Goal: Task Accomplishment & Management: Complete application form

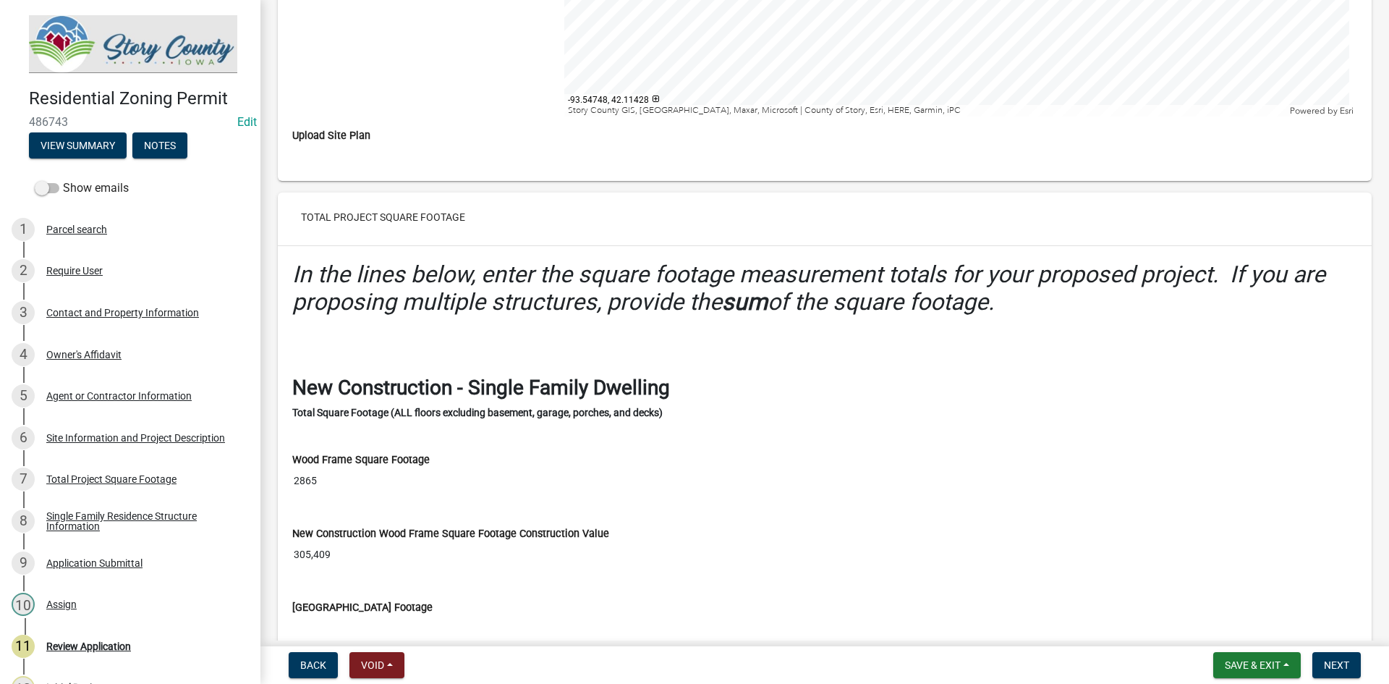
scroll to position [4269, 0]
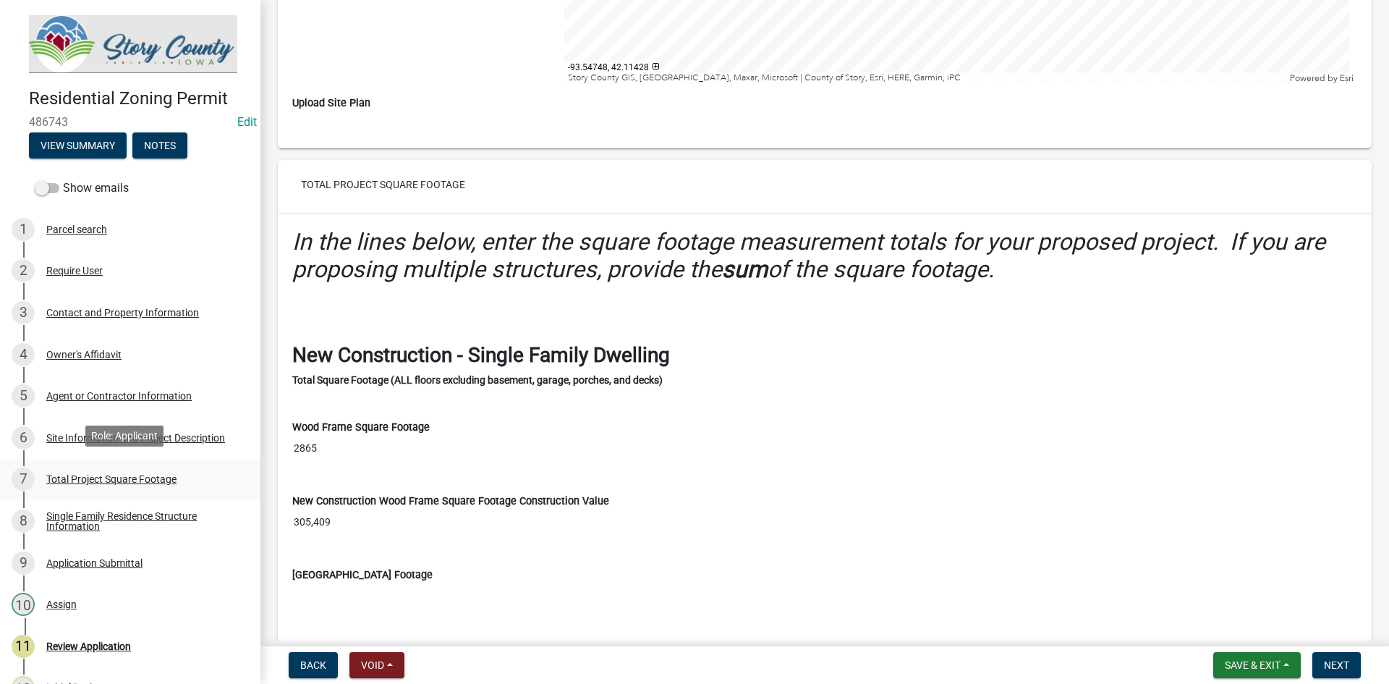
click at [148, 480] on div "Total Project Square Footage" at bounding box center [111, 479] width 130 height 10
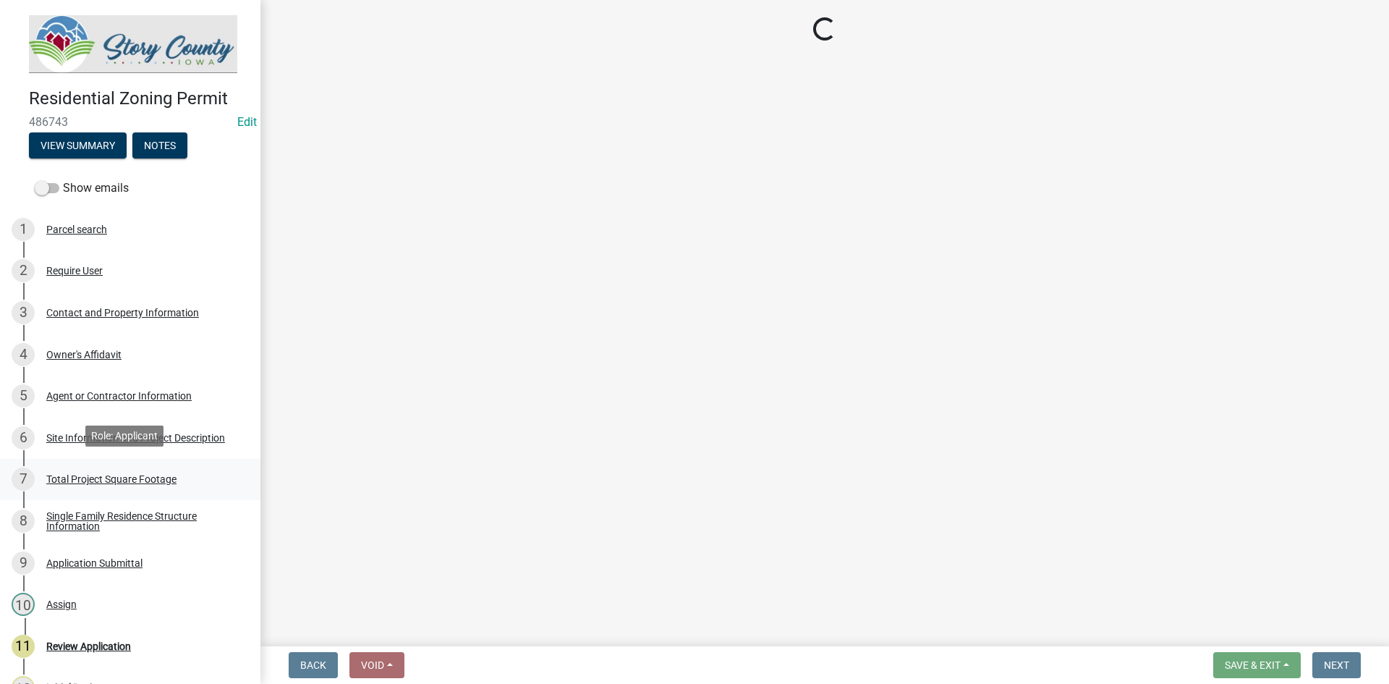
scroll to position [0, 0]
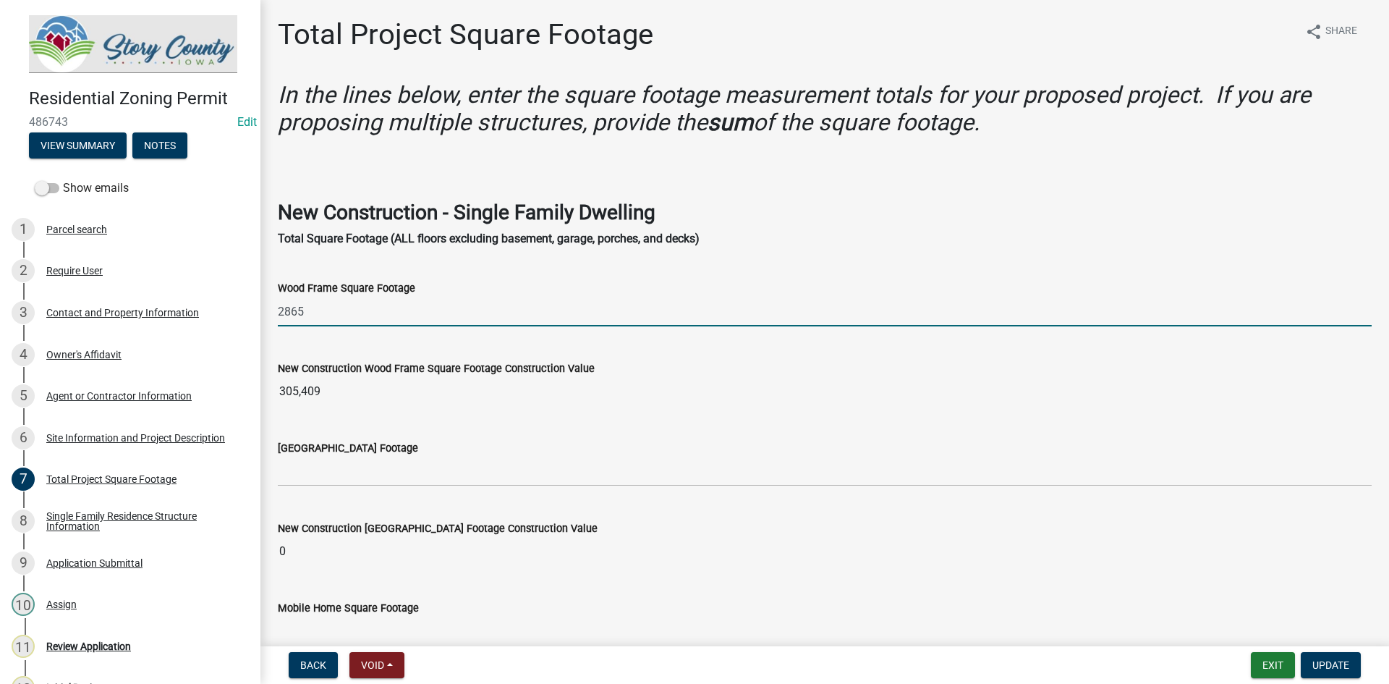
click at [295, 311] on input "2865" at bounding box center [825, 312] width 1094 height 30
type input "2895"
click at [382, 350] on wm-data-entity-input "New Construction Wood Frame Square Footage Construction Value 305,409" at bounding box center [825, 379] width 1094 height 80
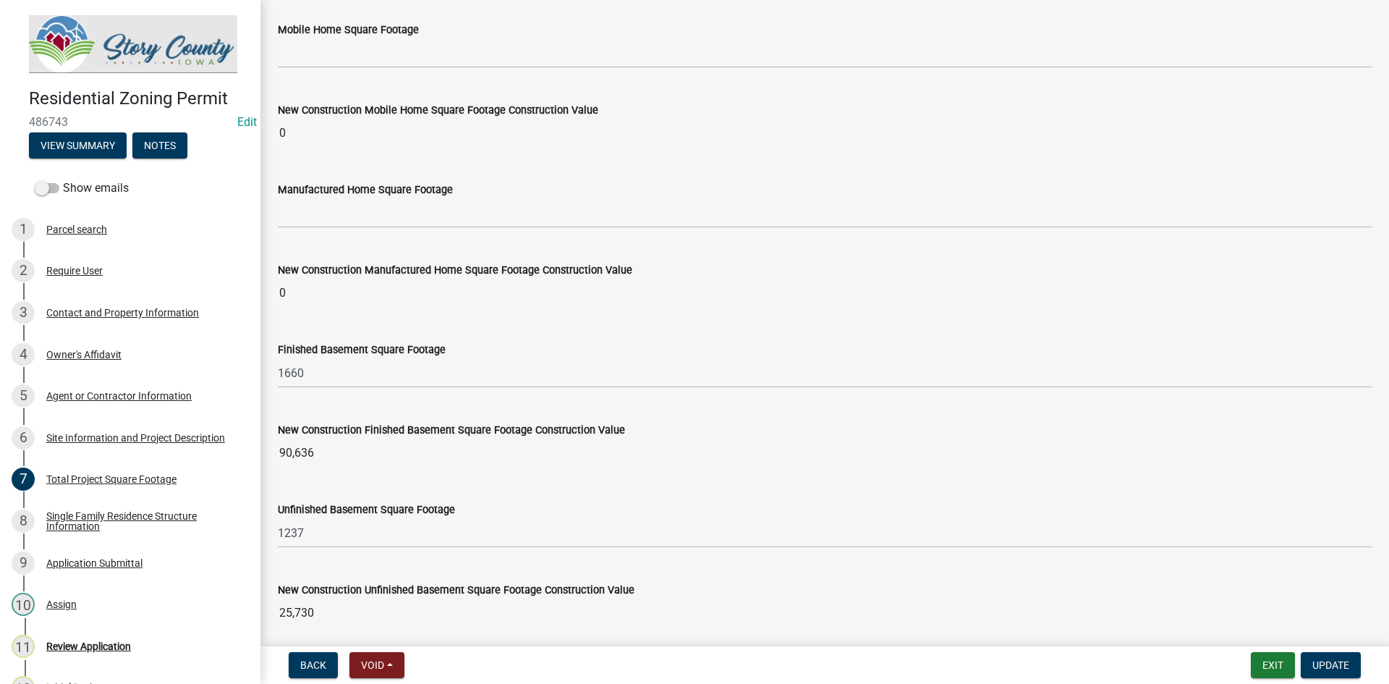
scroll to position [579, 0]
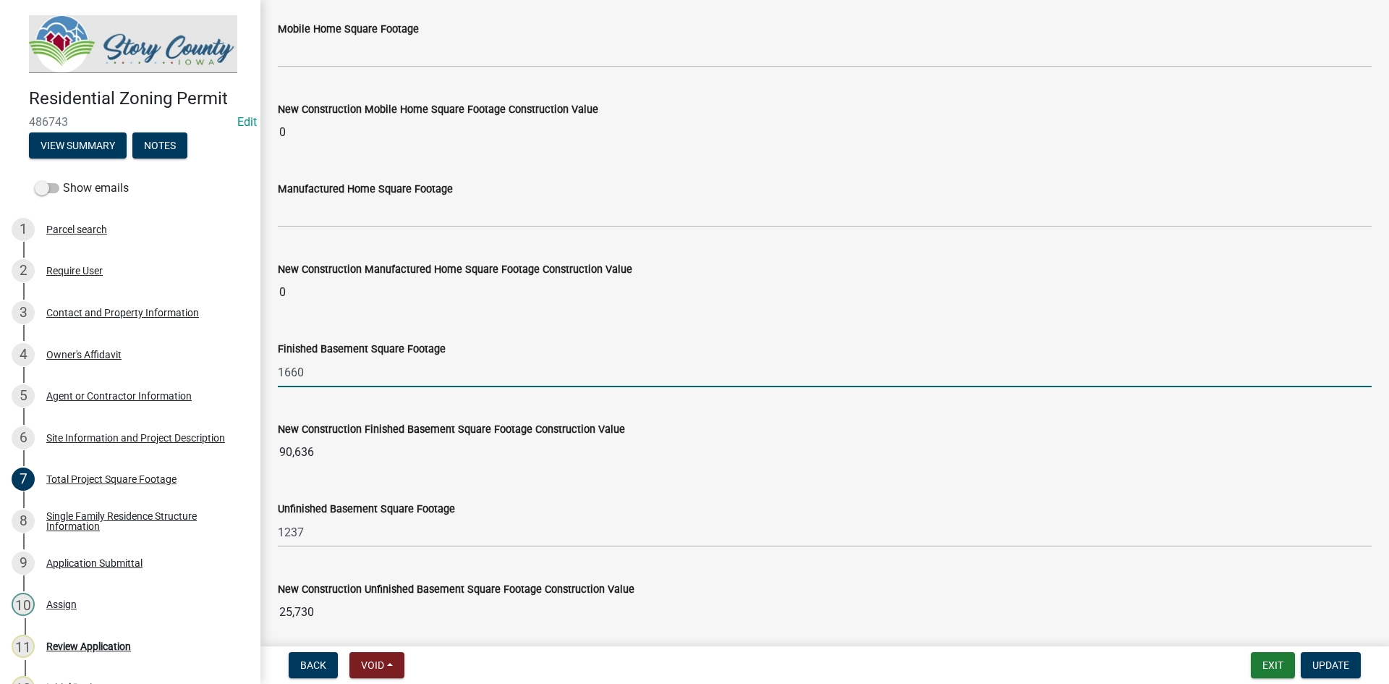
click at [289, 379] on input "1660" at bounding box center [825, 372] width 1094 height 30
type input "1"
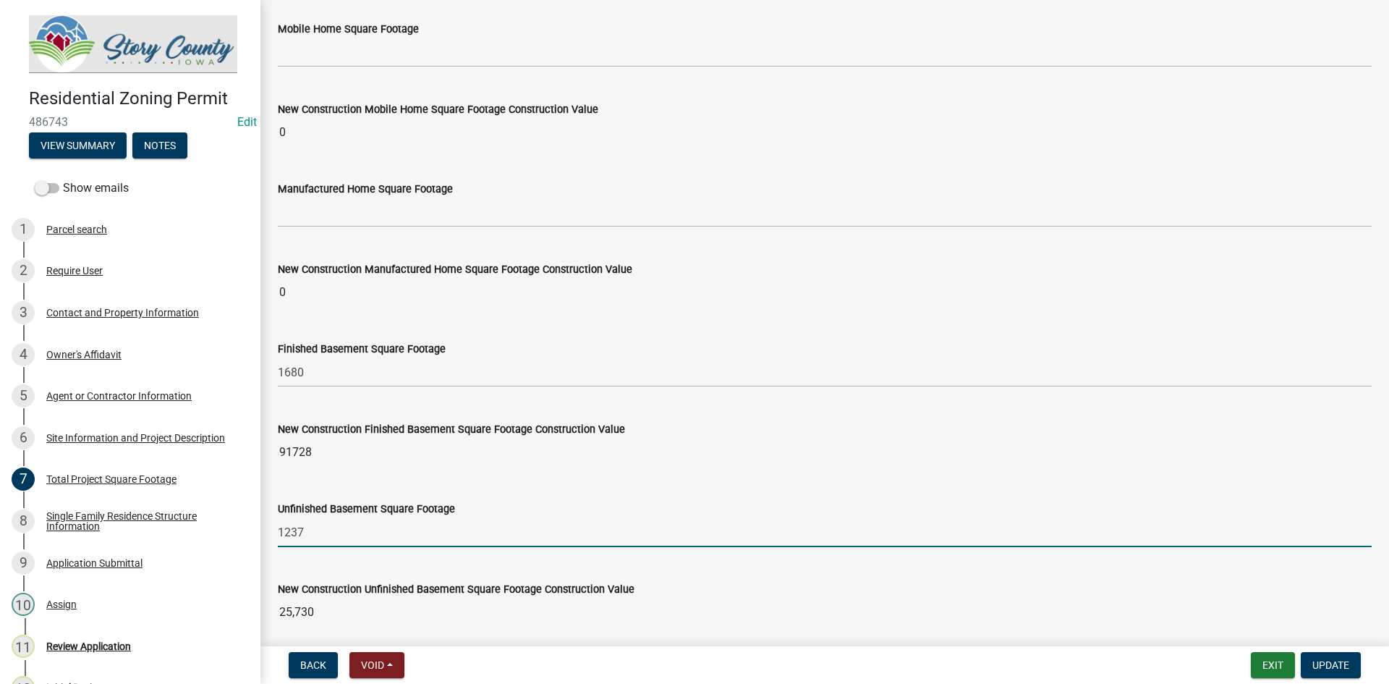
click at [288, 528] on input "1237" at bounding box center [825, 532] width 1094 height 30
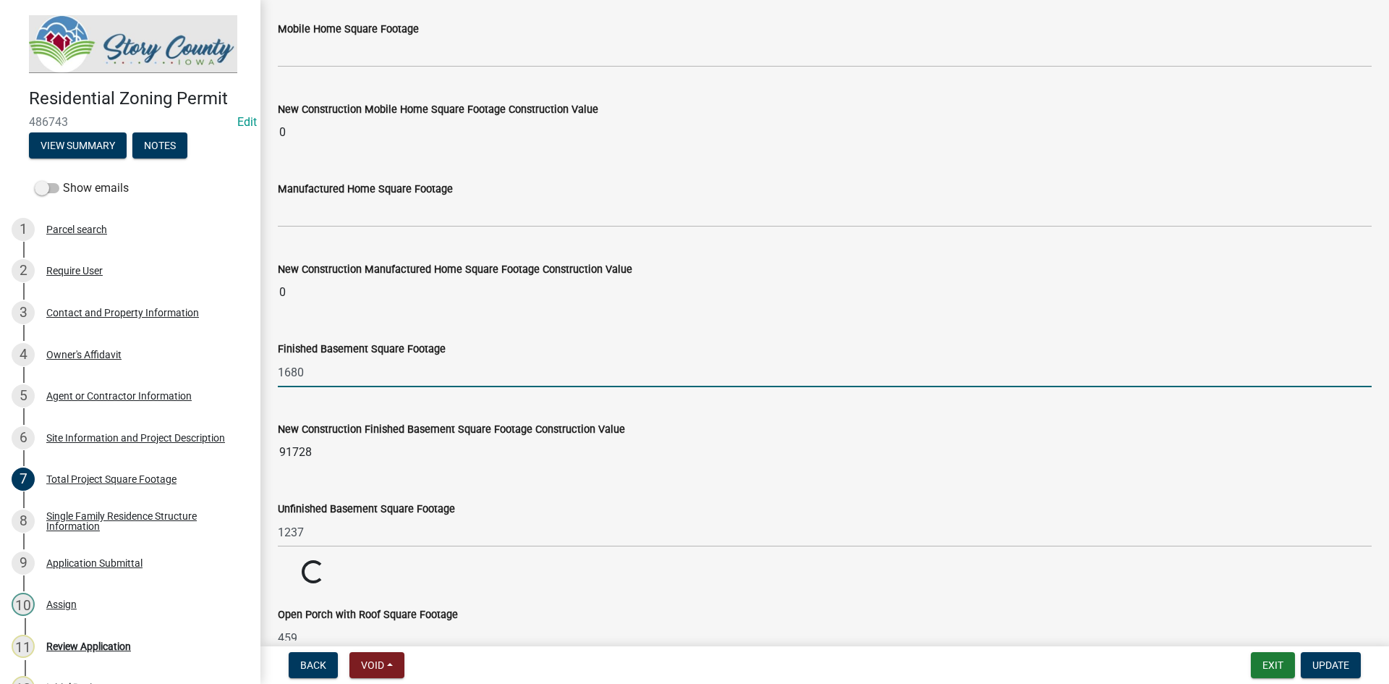
click at [292, 370] on input "1680" at bounding box center [825, 372] width 1094 height 30
type input "1799"
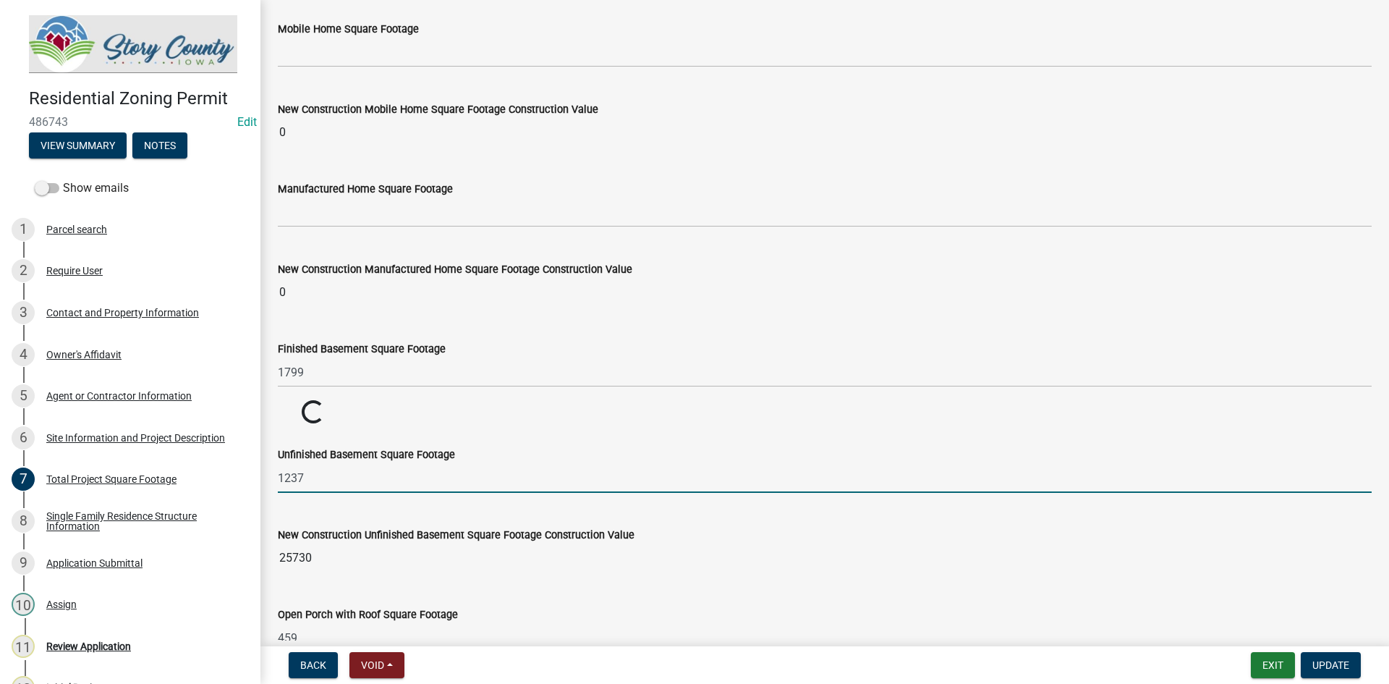
click at [284, 480] on input "1237" at bounding box center [825, 478] width 1094 height 30
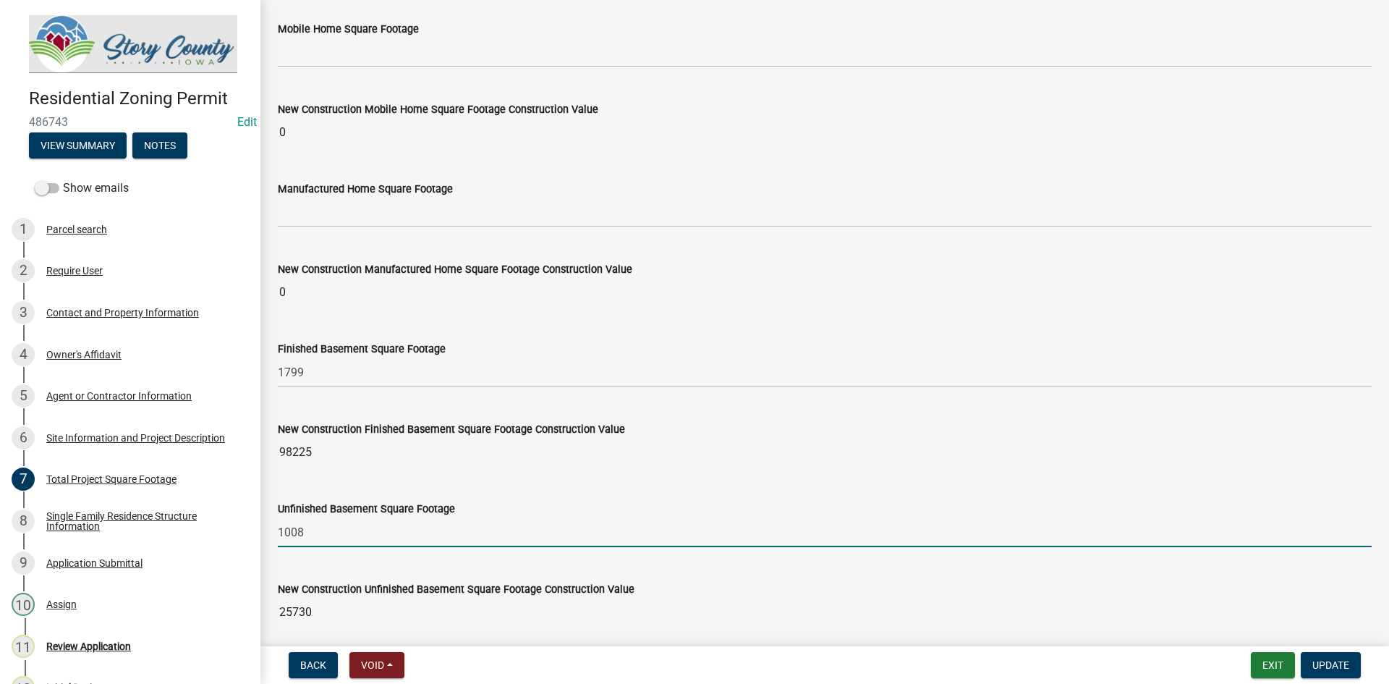
type input "1008"
click at [358, 567] on wm-data-entity-input "New Construction Unfinished Basement Square Footage Construction Value 25730" at bounding box center [825, 600] width 1094 height 80
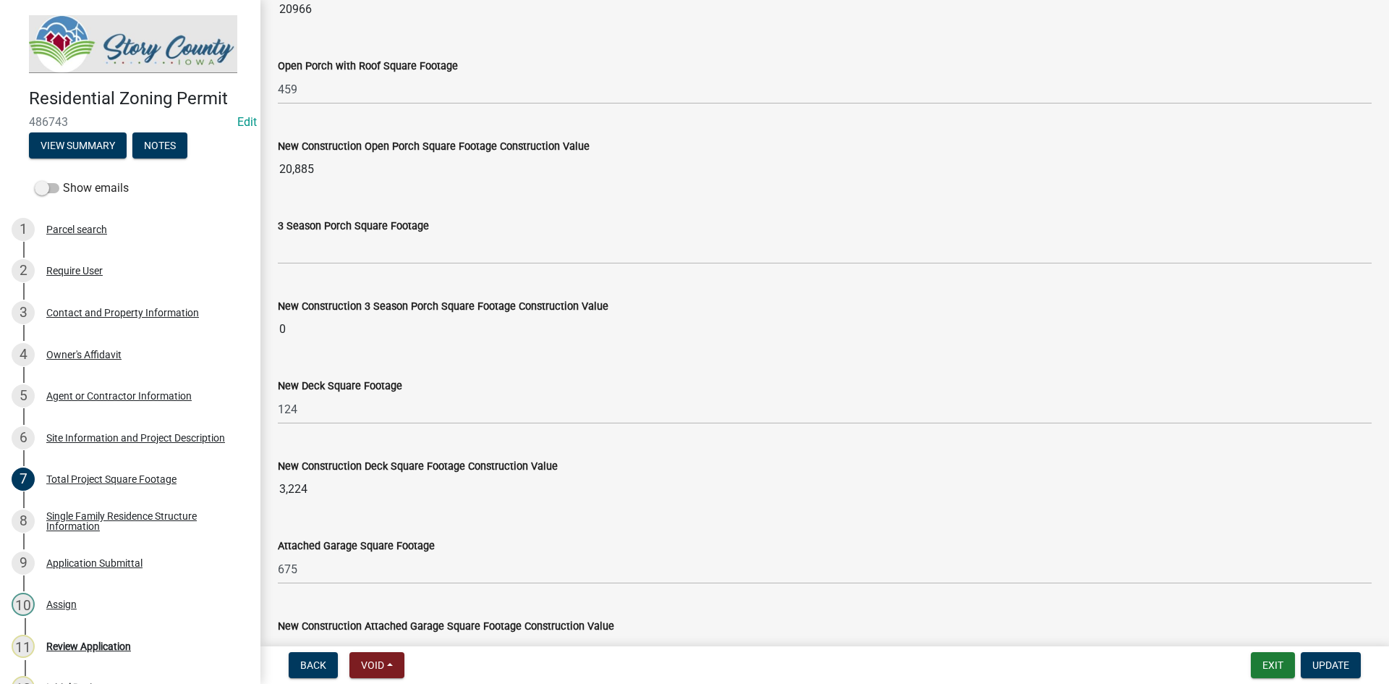
scroll to position [1158, 0]
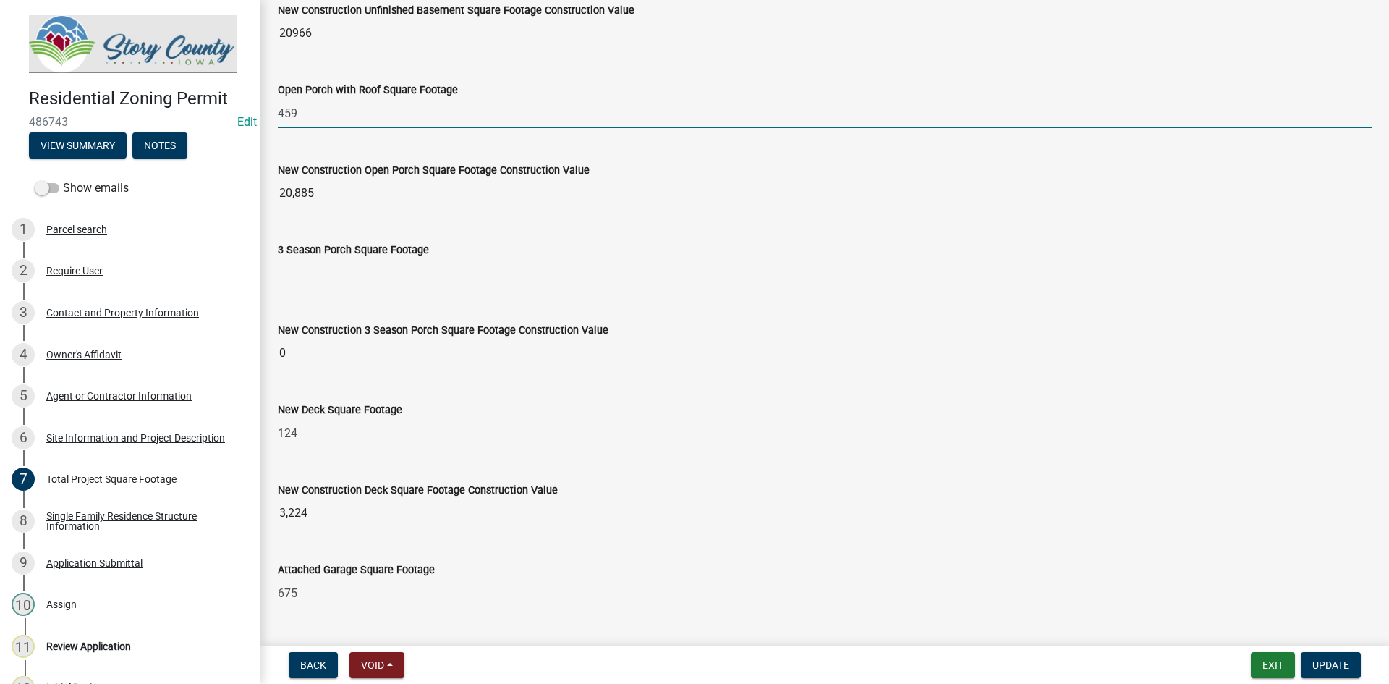
click at [350, 102] on input "459" at bounding box center [825, 113] width 1094 height 30
click at [281, 116] on input "459" at bounding box center [825, 113] width 1094 height 30
type input "508"
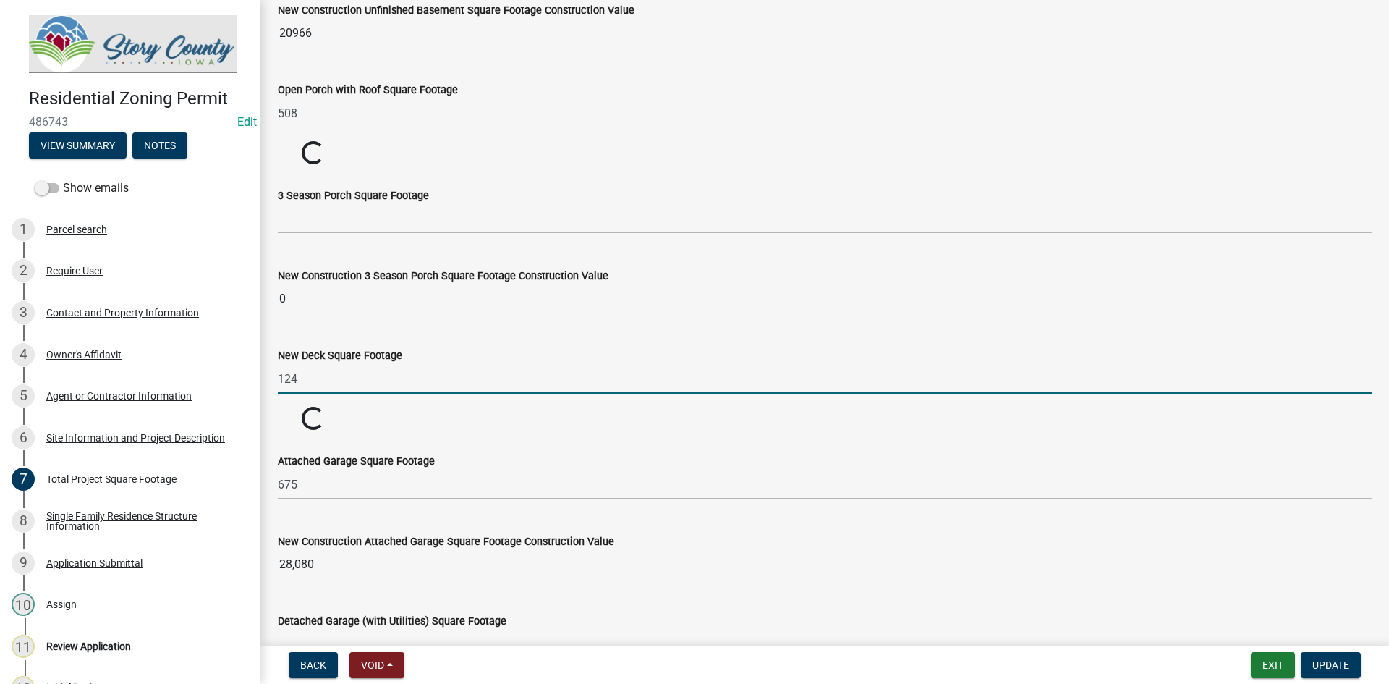
click at [283, 369] on input "124" at bounding box center [825, 379] width 1094 height 30
click at [316, 318] on wm-data-entity-input "New Construction 3 Season Porch Square Footage Construction Value 0" at bounding box center [825, 287] width 1094 height 80
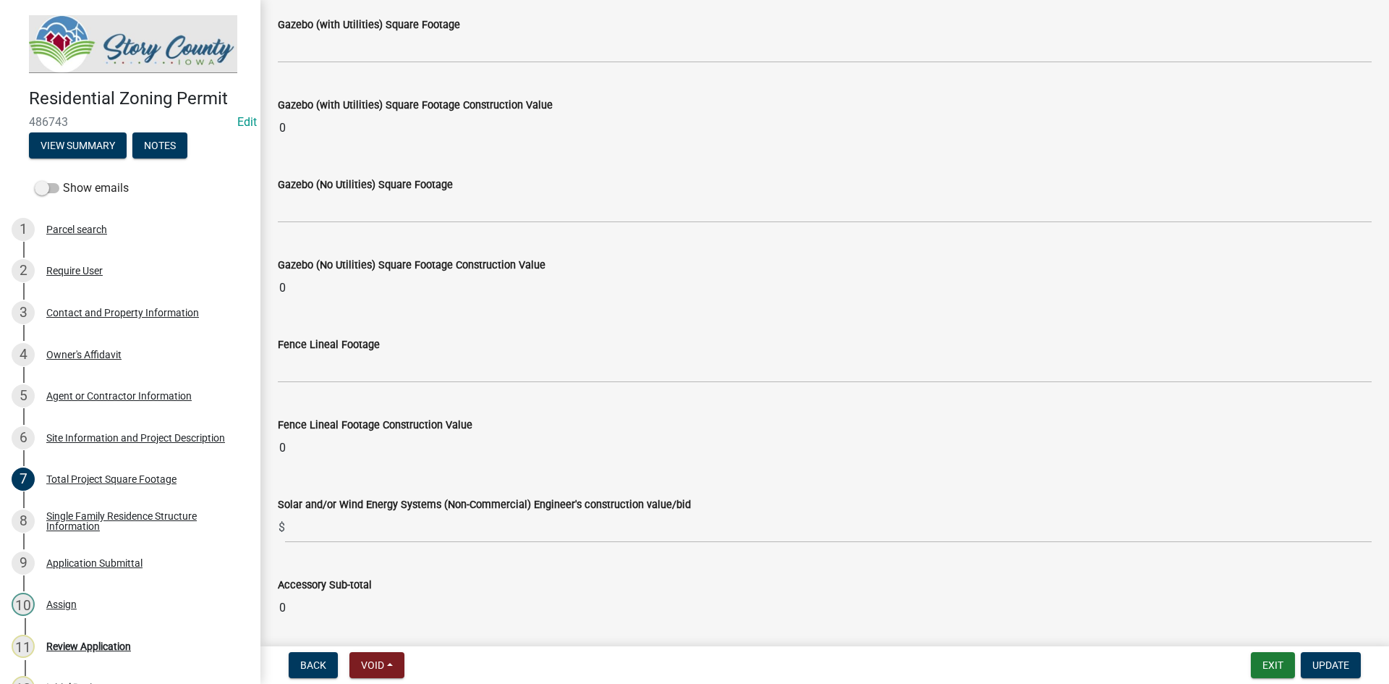
scroll to position [5630, 0]
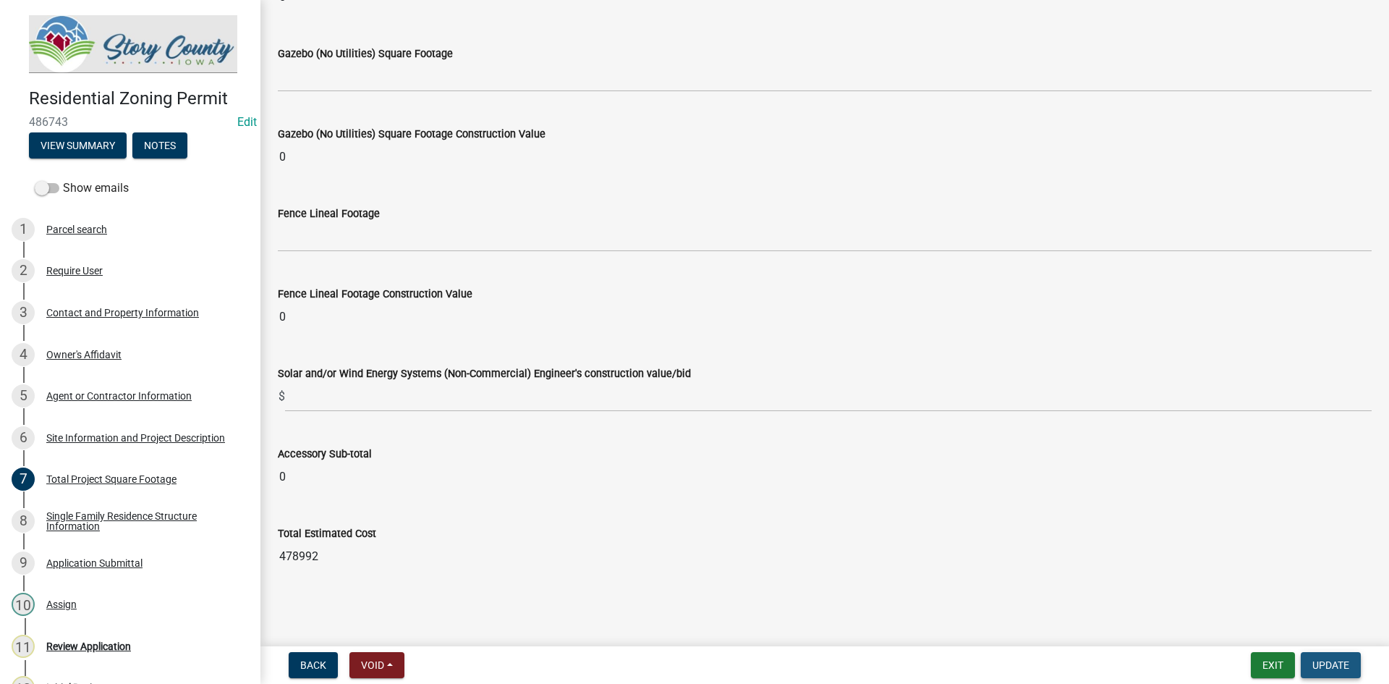
click at [1320, 666] on span "Update" at bounding box center [1331, 665] width 37 height 12
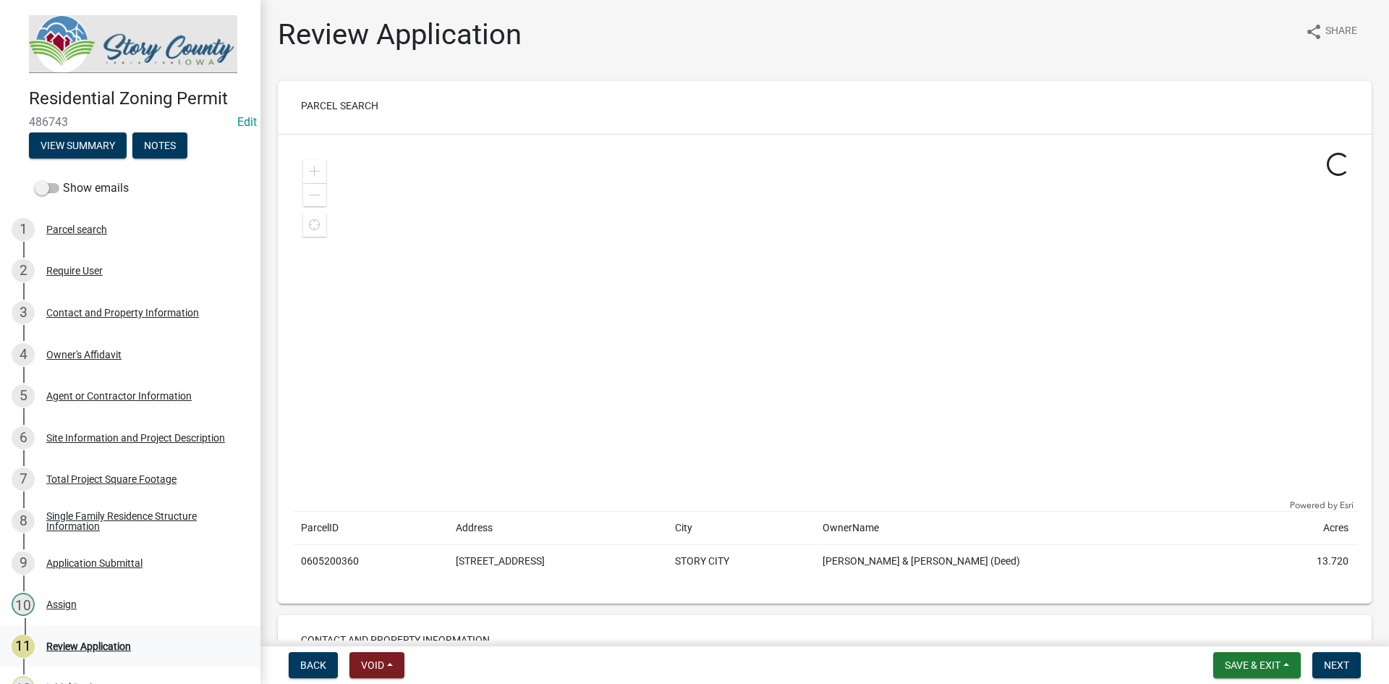
click at [126, 641] on div "Review Application" at bounding box center [88, 646] width 85 height 10
click at [123, 641] on div "Review Application" at bounding box center [88, 646] width 85 height 10
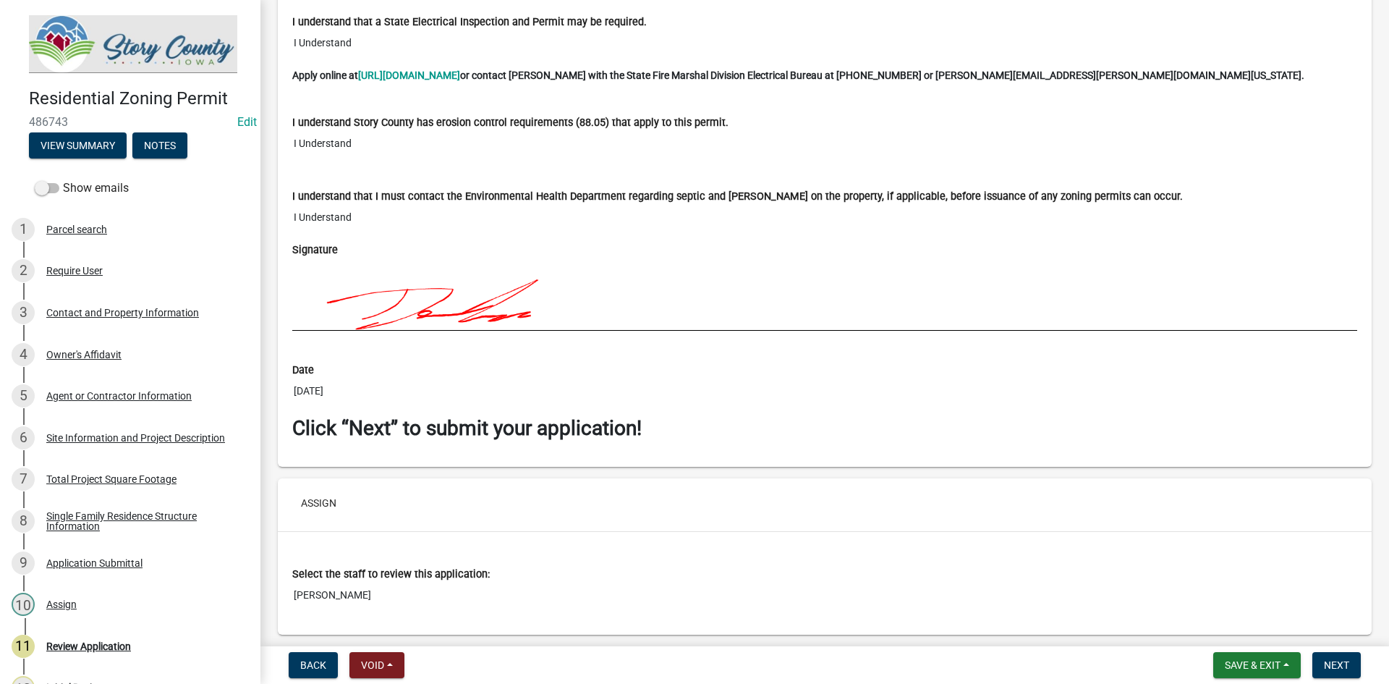
scroll to position [10106, 0]
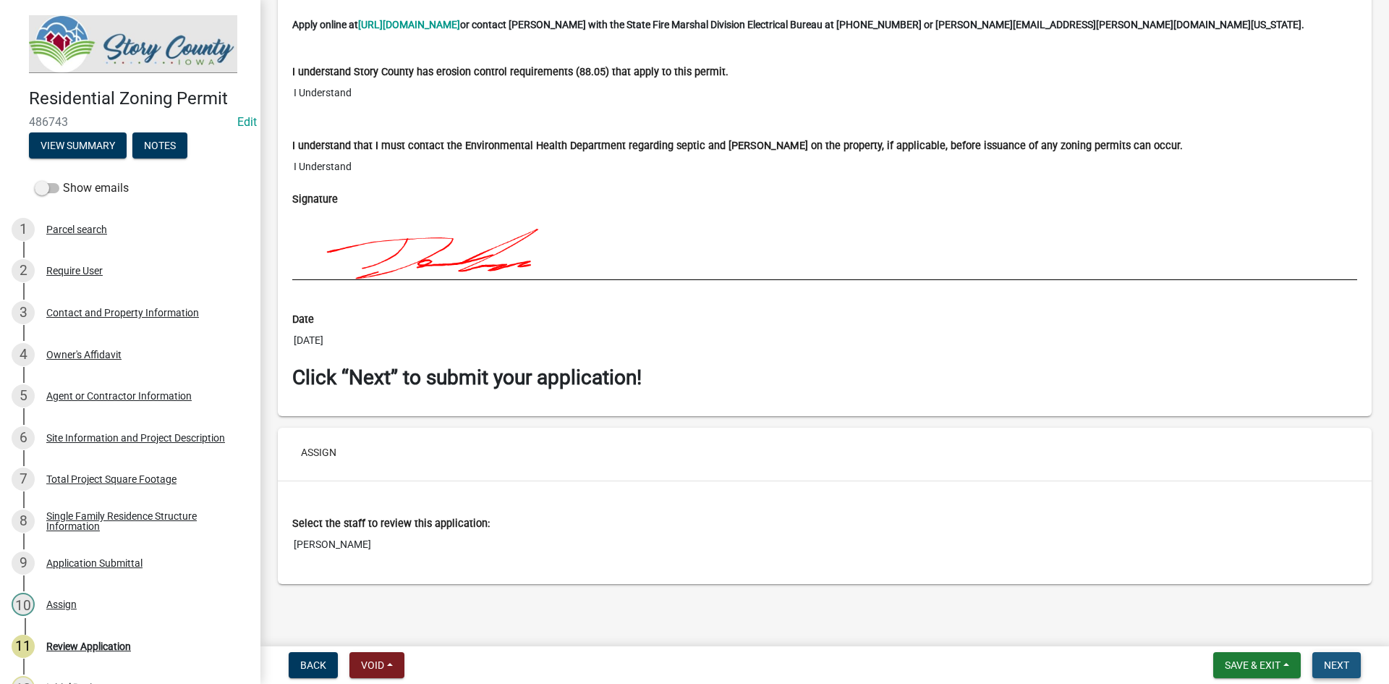
click at [1315, 661] on button "Next" at bounding box center [1337, 665] width 48 height 26
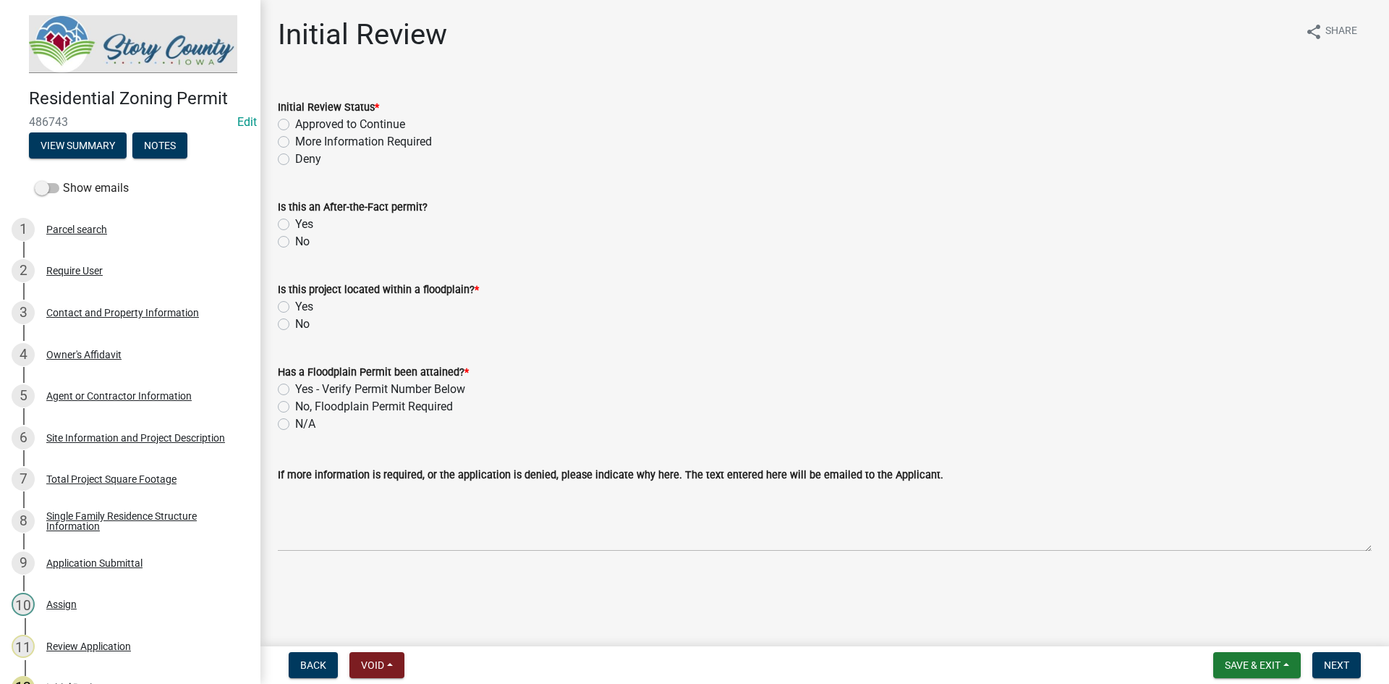
click at [344, 127] on label "Approved to Continue" at bounding box center [350, 124] width 110 height 17
click at [305, 125] on input "Approved to Continue" at bounding box center [299, 120] width 9 height 9
radio input "true"
click at [302, 241] on label "No" at bounding box center [302, 241] width 14 height 17
click at [302, 241] on input "No" at bounding box center [299, 237] width 9 height 9
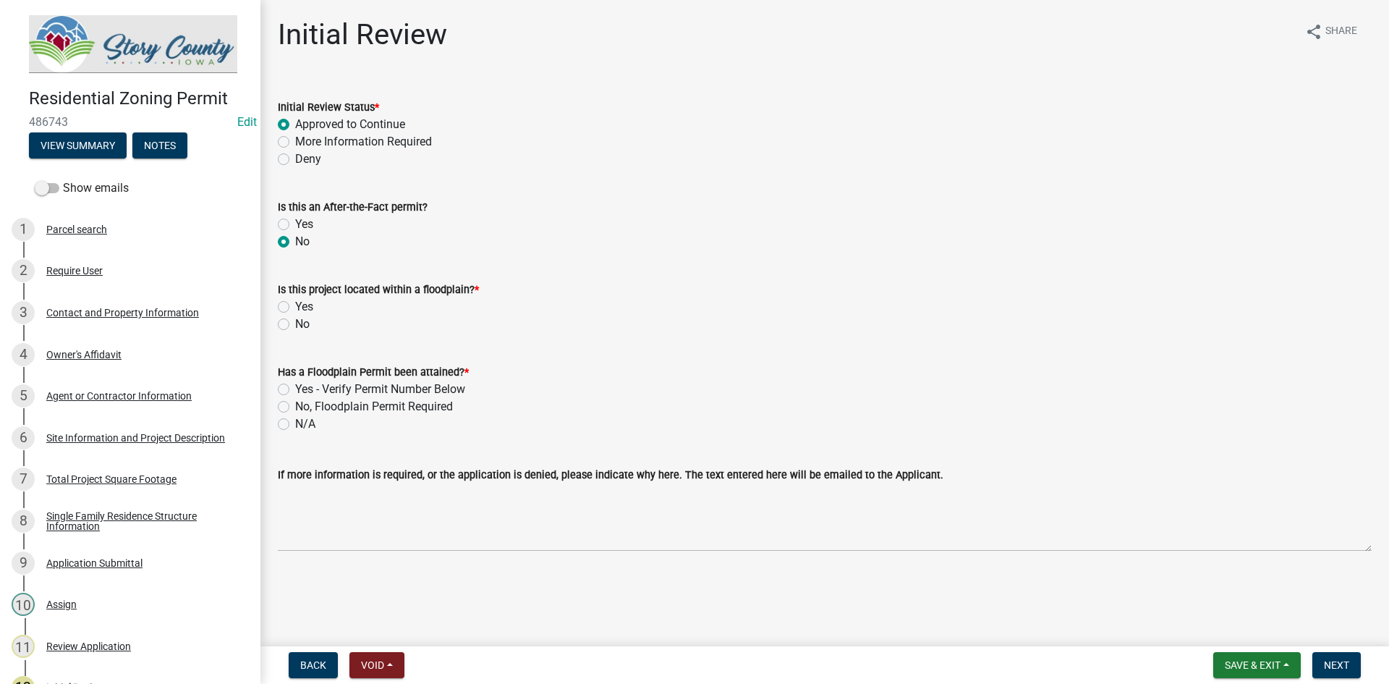
radio input "true"
click at [294, 319] on div "No" at bounding box center [825, 323] width 1094 height 17
click at [294, 321] on div "No" at bounding box center [825, 323] width 1094 height 17
click at [299, 323] on label "No" at bounding box center [302, 323] width 14 height 17
click at [299, 323] on input "No" at bounding box center [299, 319] width 9 height 9
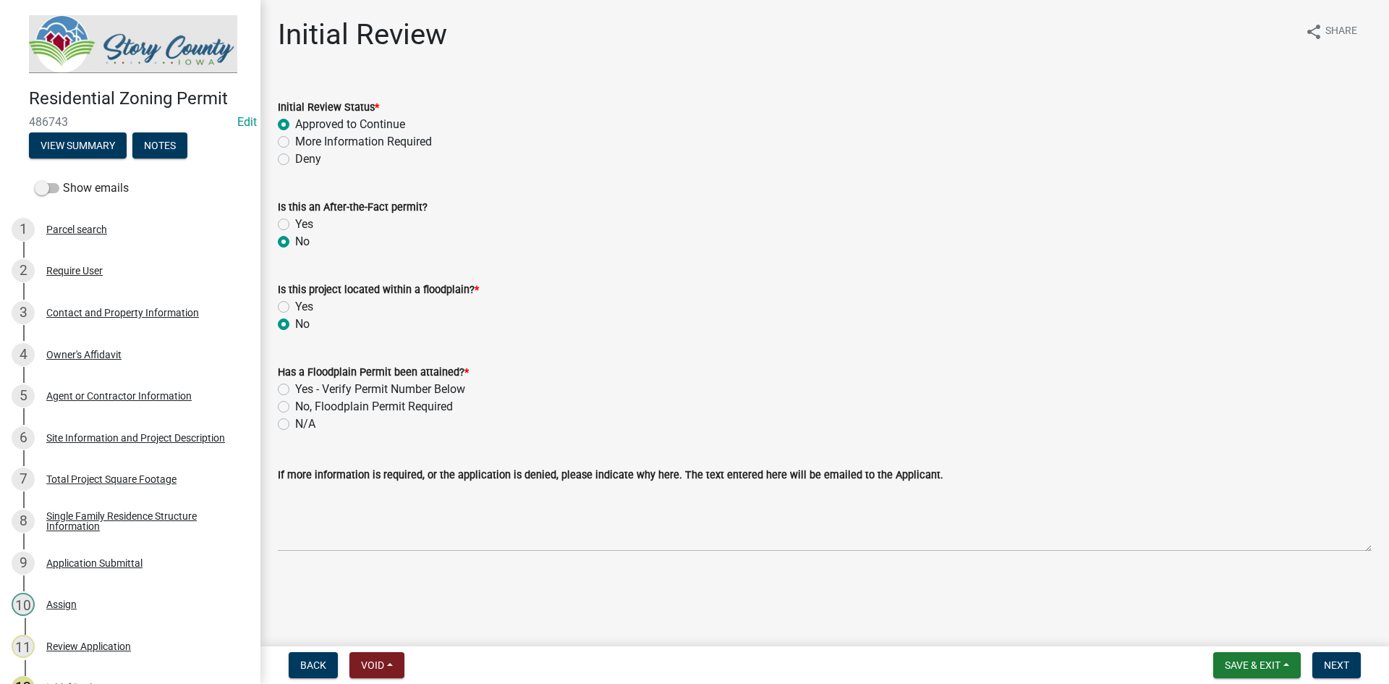
radio input "true"
click at [293, 418] on div "N/A" at bounding box center [825, 423] width 1094 height 17
click at [295, 428] on label "N/A" at bounding box center [305, 423] width 20 height 17
click at [295, 425] on input "N/A" at bounding box center [299, 419] width 9 height 9
radio input "true"
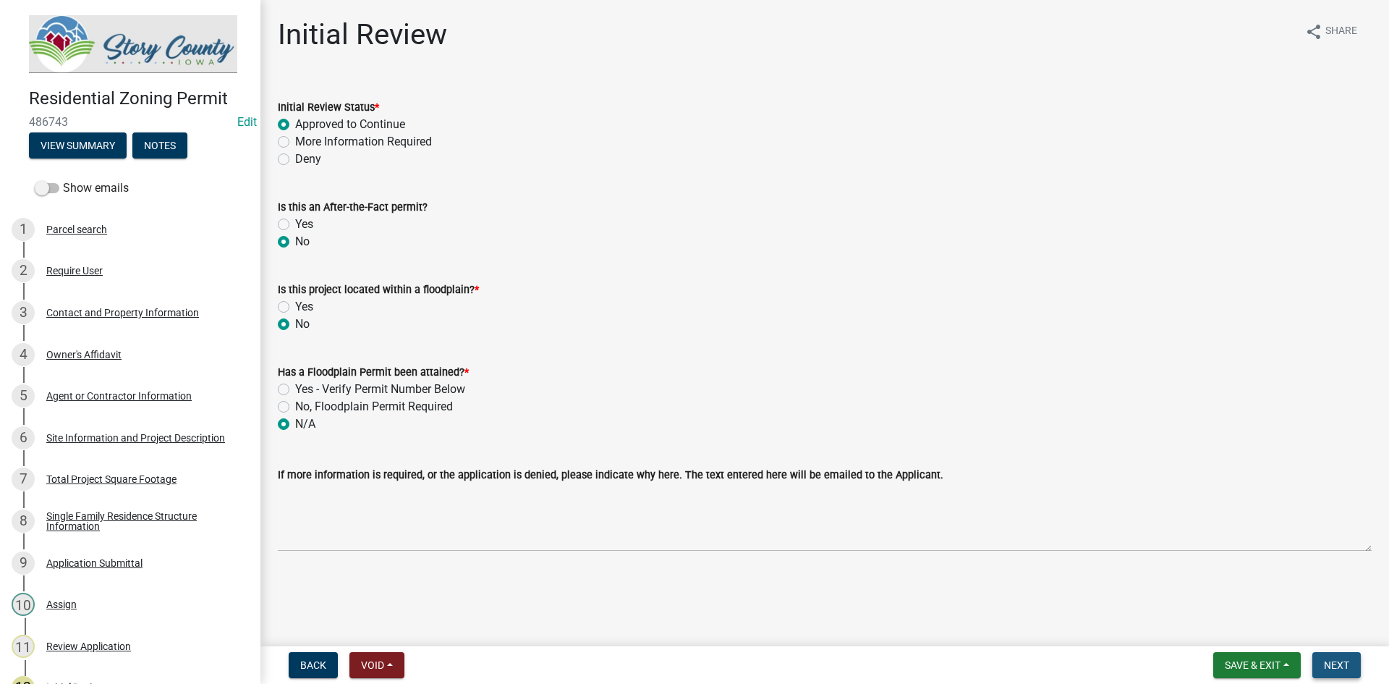
click at [1331, 661] on span "Next" at bounding box center [1336, 665] width 25 height 12
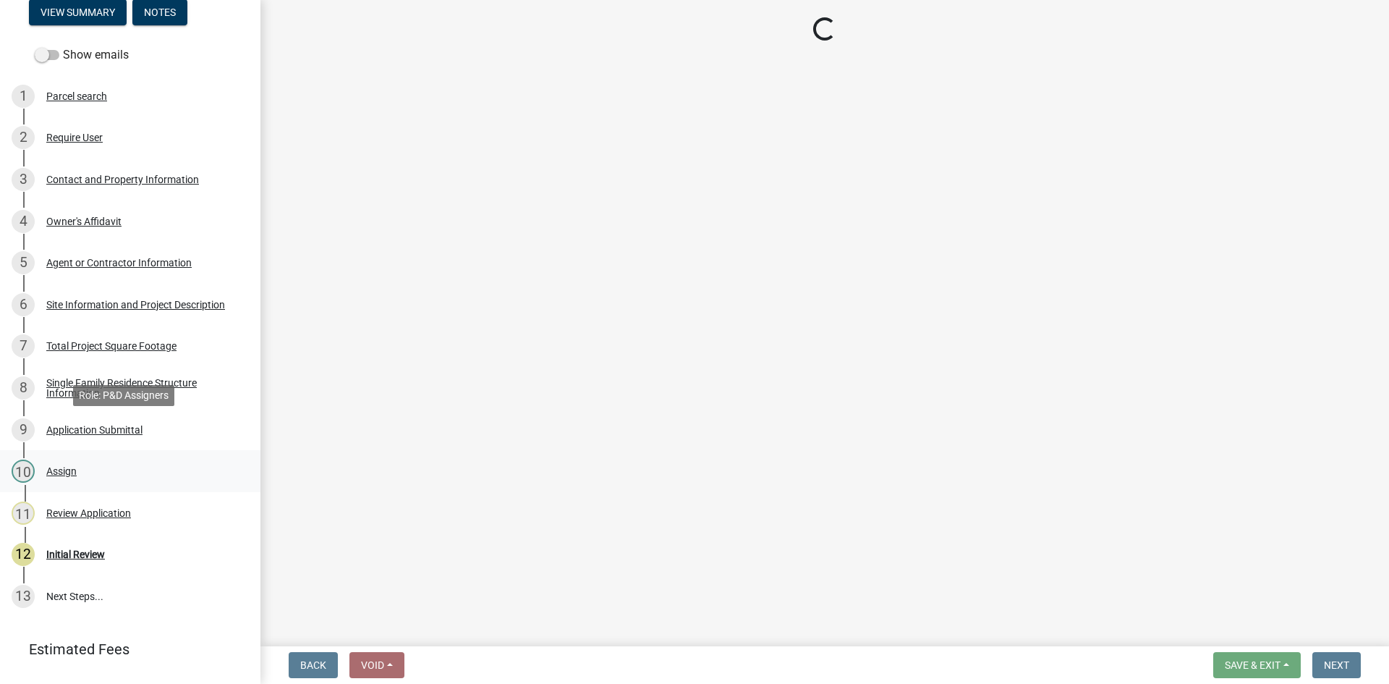
scroll to position [166, 0]
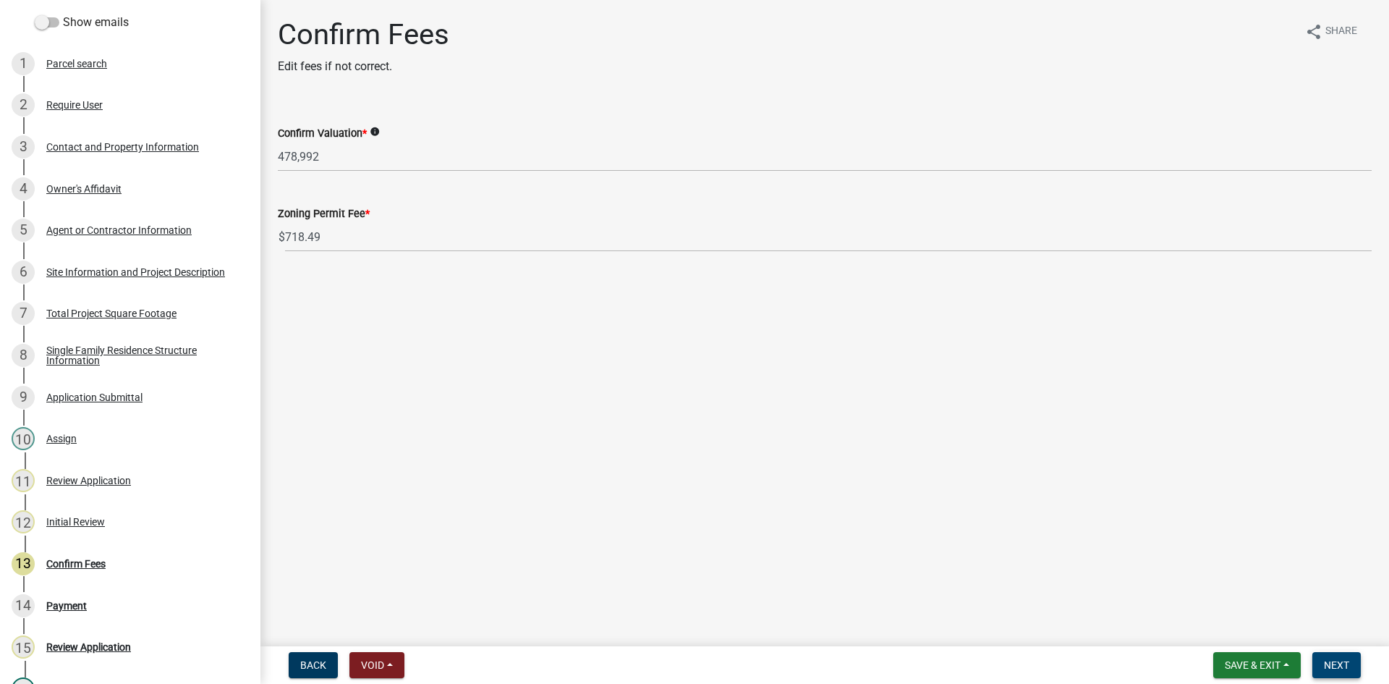
click at [1330, 660] on span "Next" at bounding box center [1336, 665] width 25 height 12
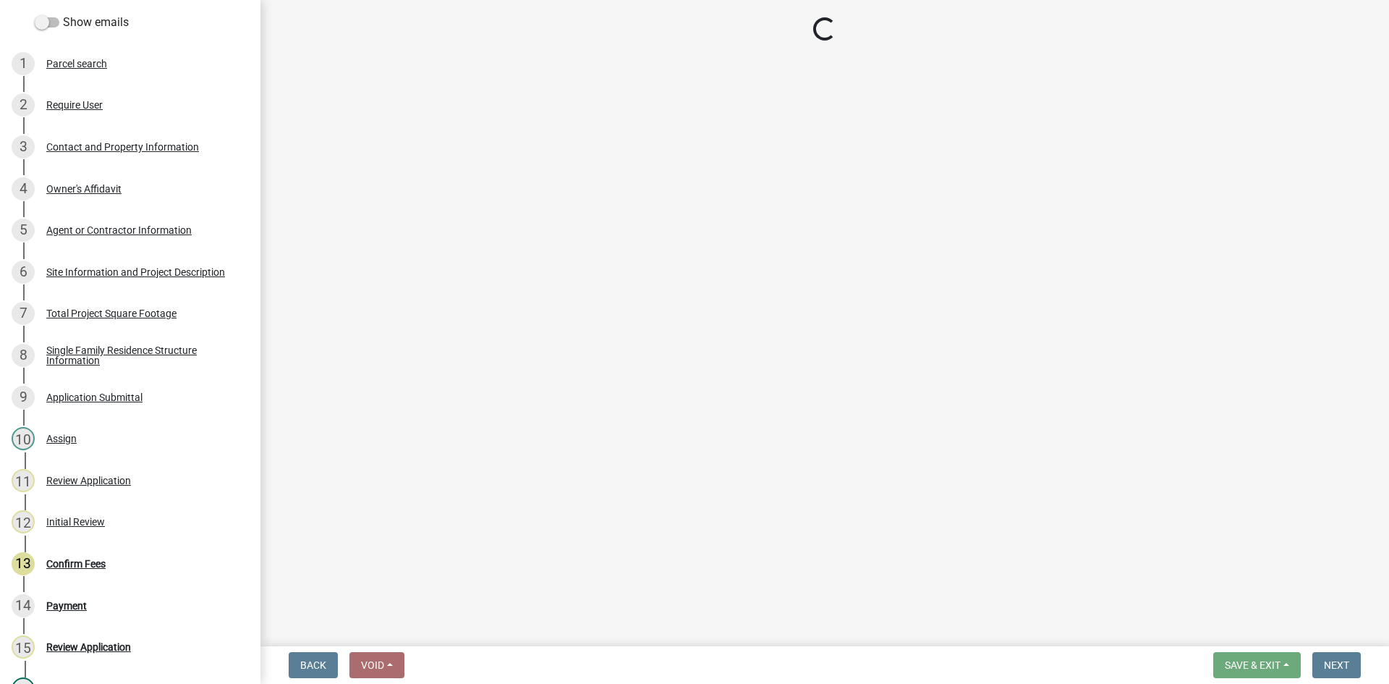
select select "3: 3"
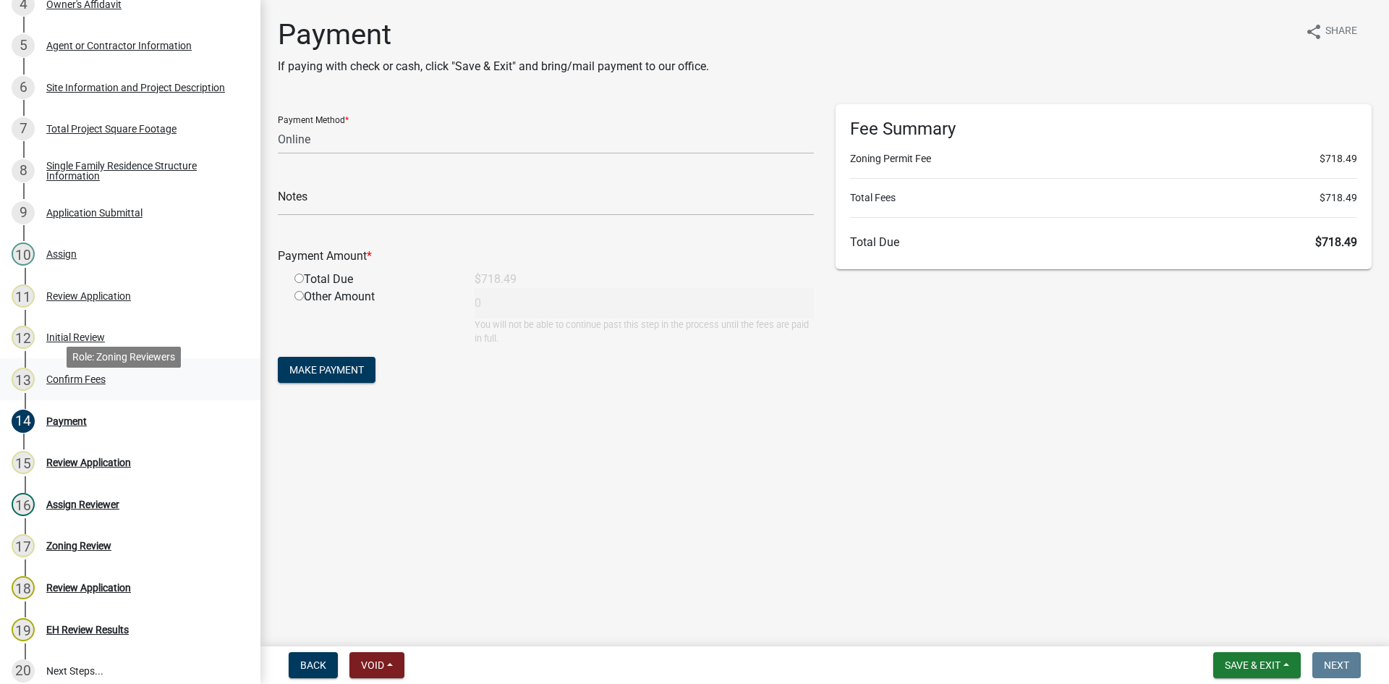
scroll to position [490, 0]
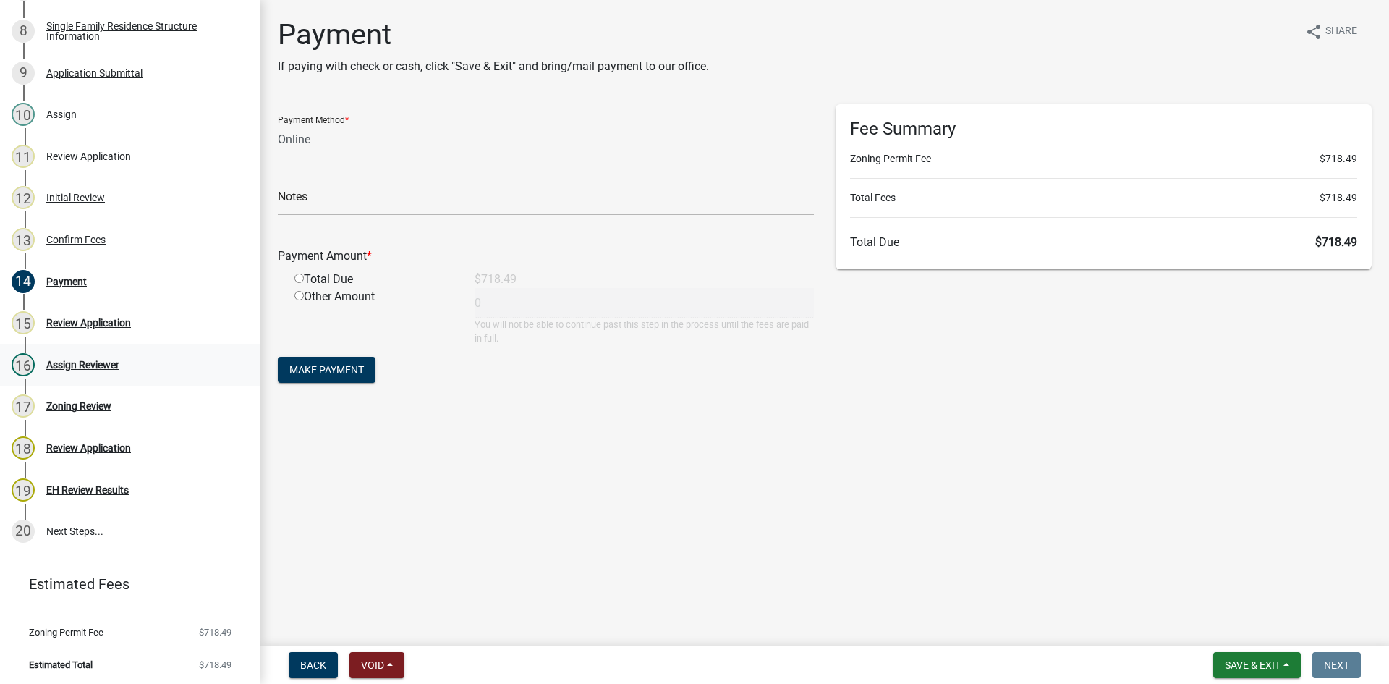
click at [80, 360] on div "Assign Reviewer" at bounding box center [82, 365] width 73 height 10
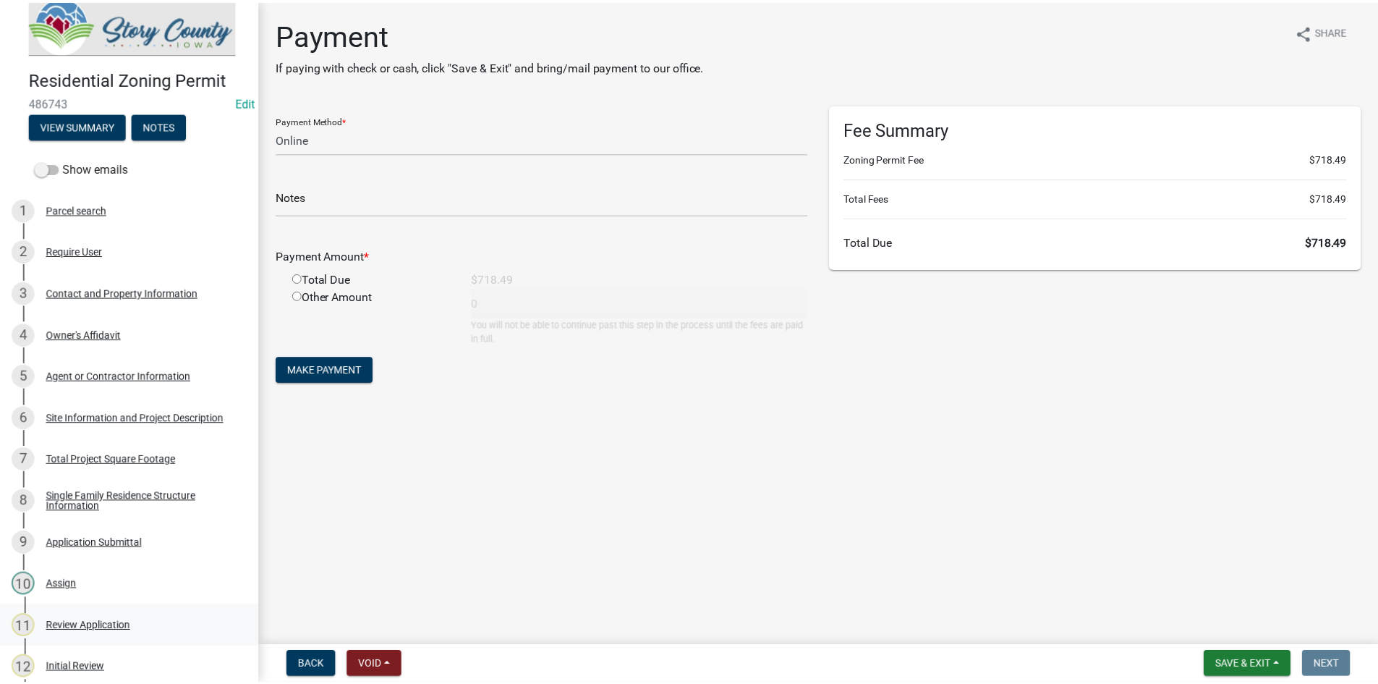
scroll to position [0, 0]
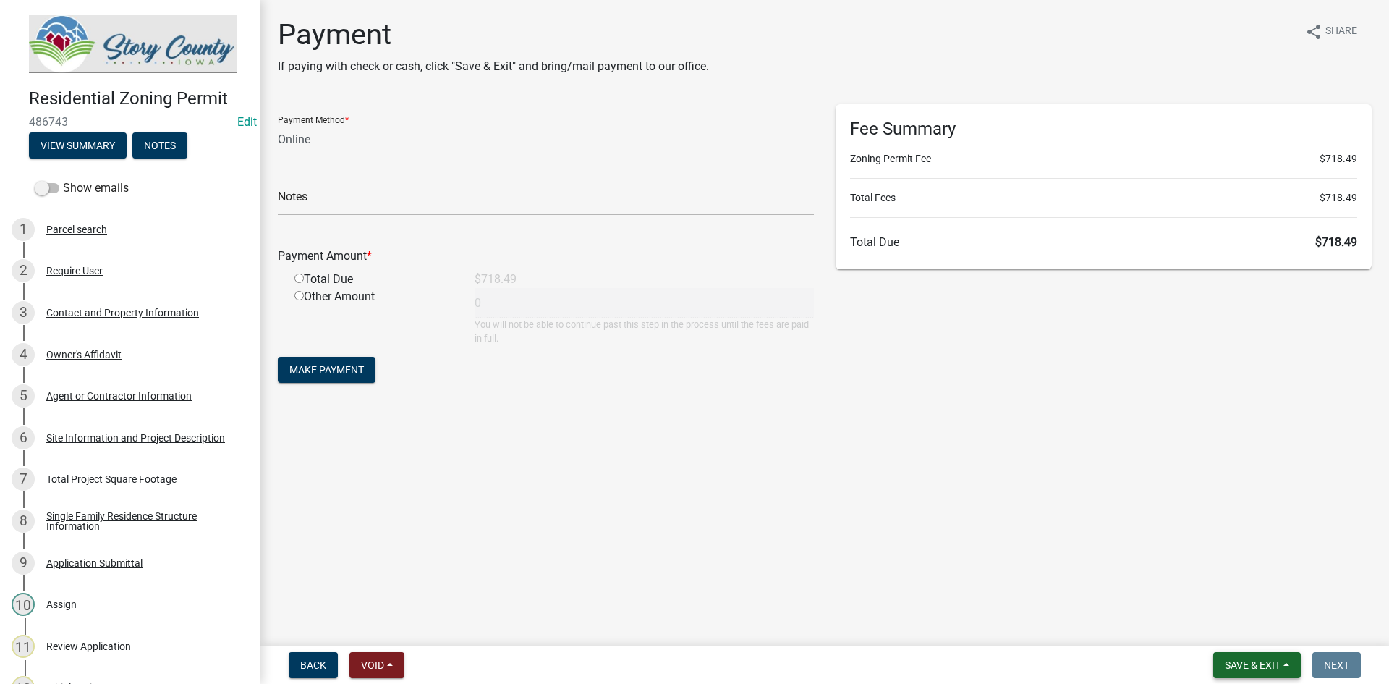
click at [1273, 662] on span "Save & Exit" at bounding box center [1253, 665] width 56 height 12
click at [1263, 632] on button "Save & Exit" at bounding box center [1243, 627] width 116 height 35
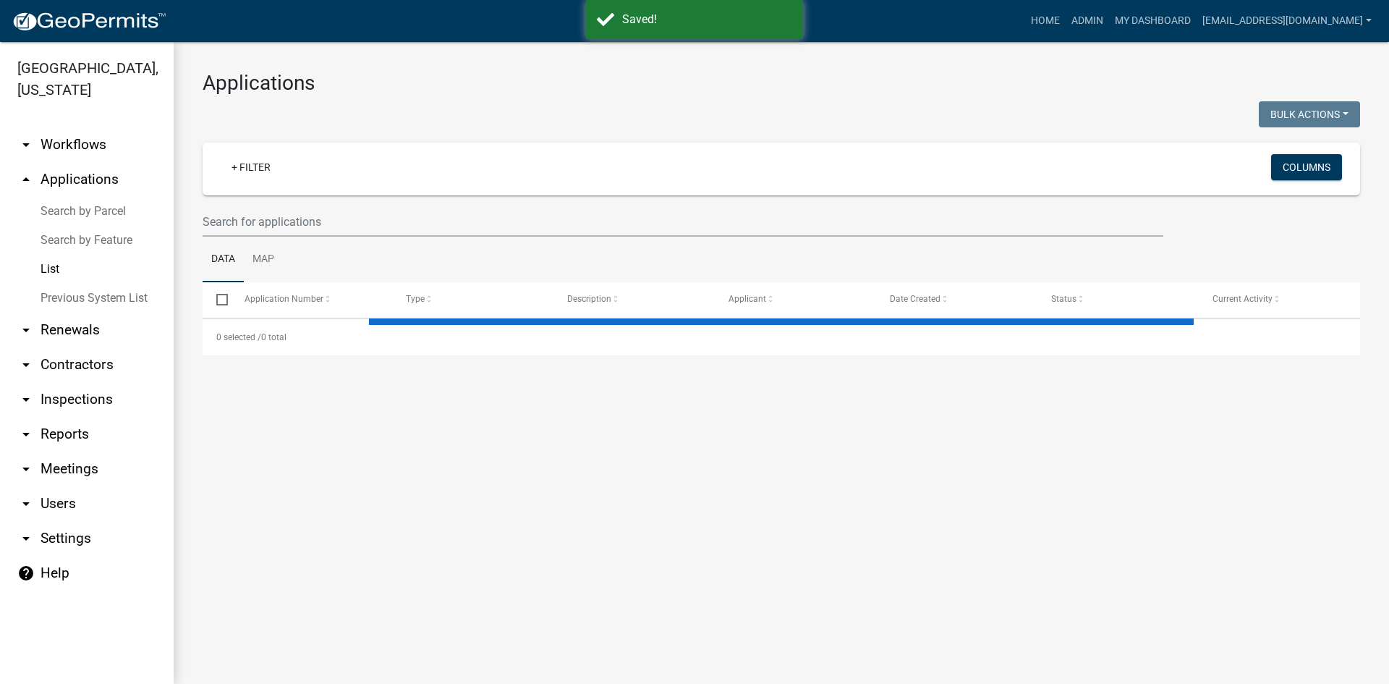
select select "3: 100"
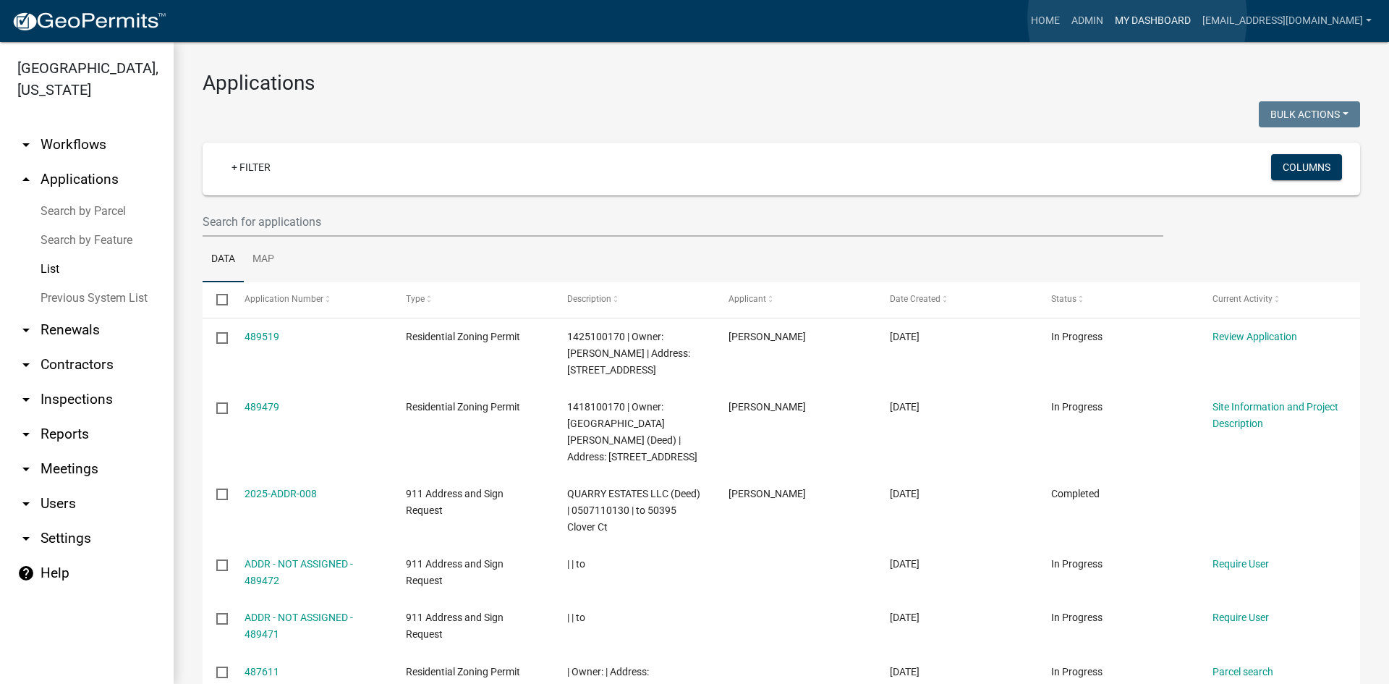
click at [1137, 18] on link "My Dashboard" at bounding box center [1153, 20] width 88 height 27
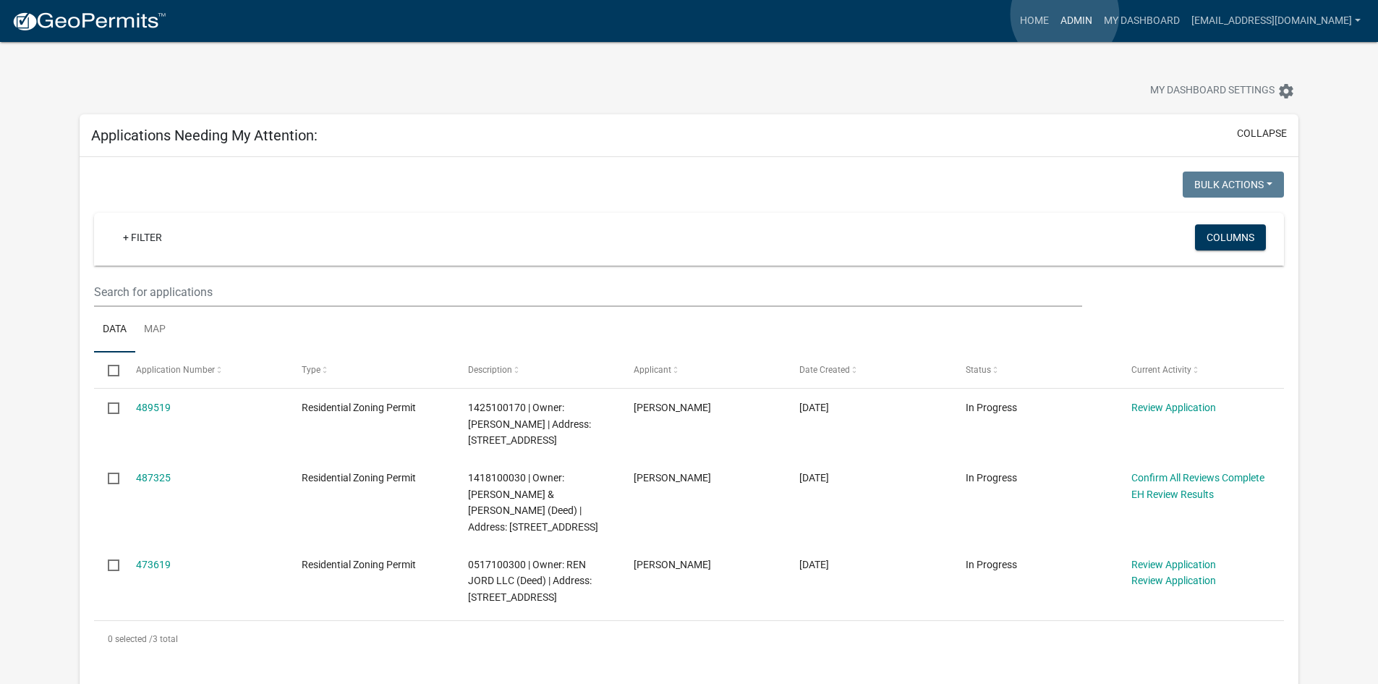
click at [1065, 14] on link "Admin" at bounding box center [1076, 20] width 43 height 27
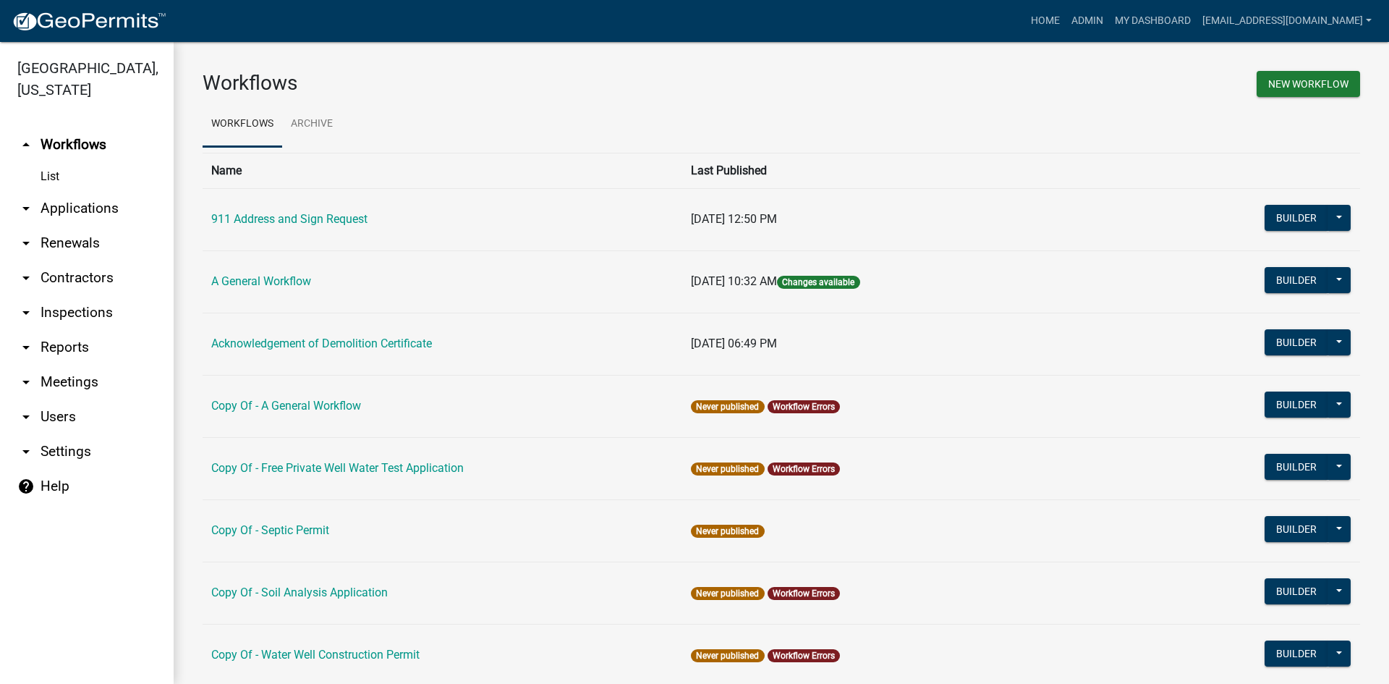
click at [69, 331] on link "arrow_drop_down Reports" at bounding box center [87, 347] width 174 height 35
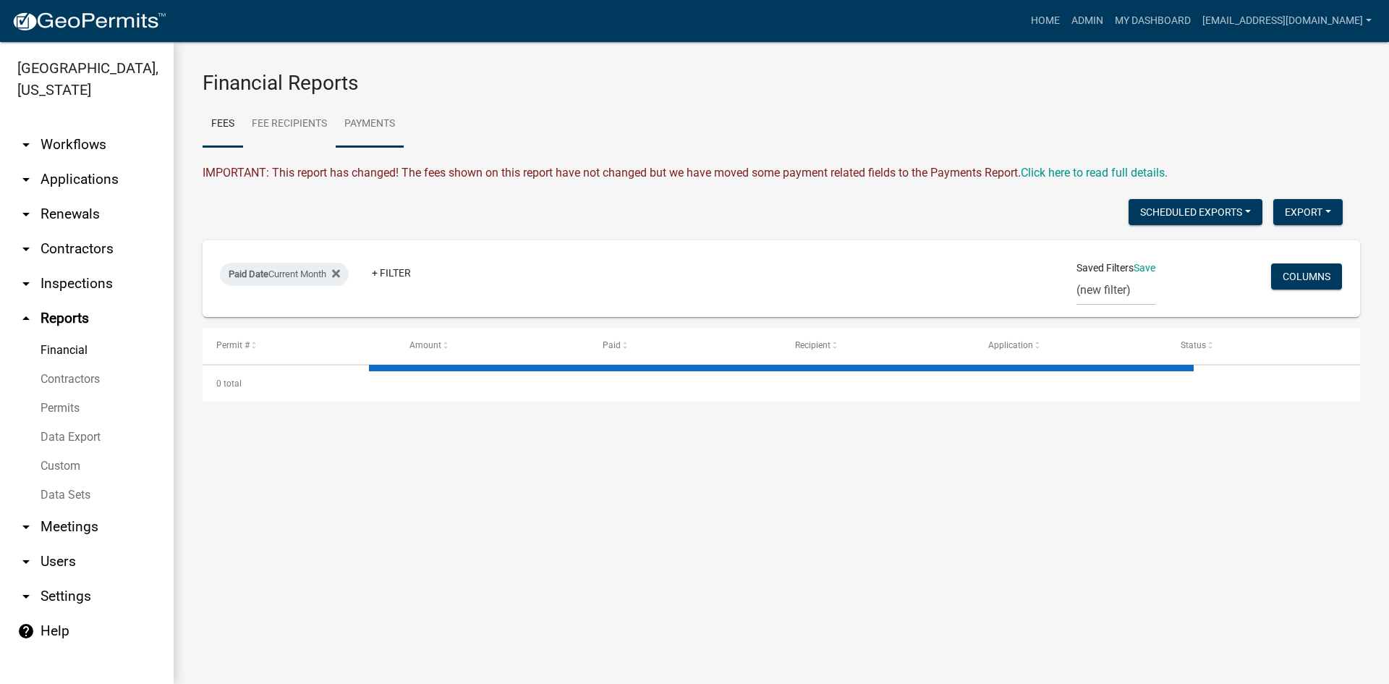
click at [362, 123] on link "Payments" at bounding box center [370, 124] width 68 height 46
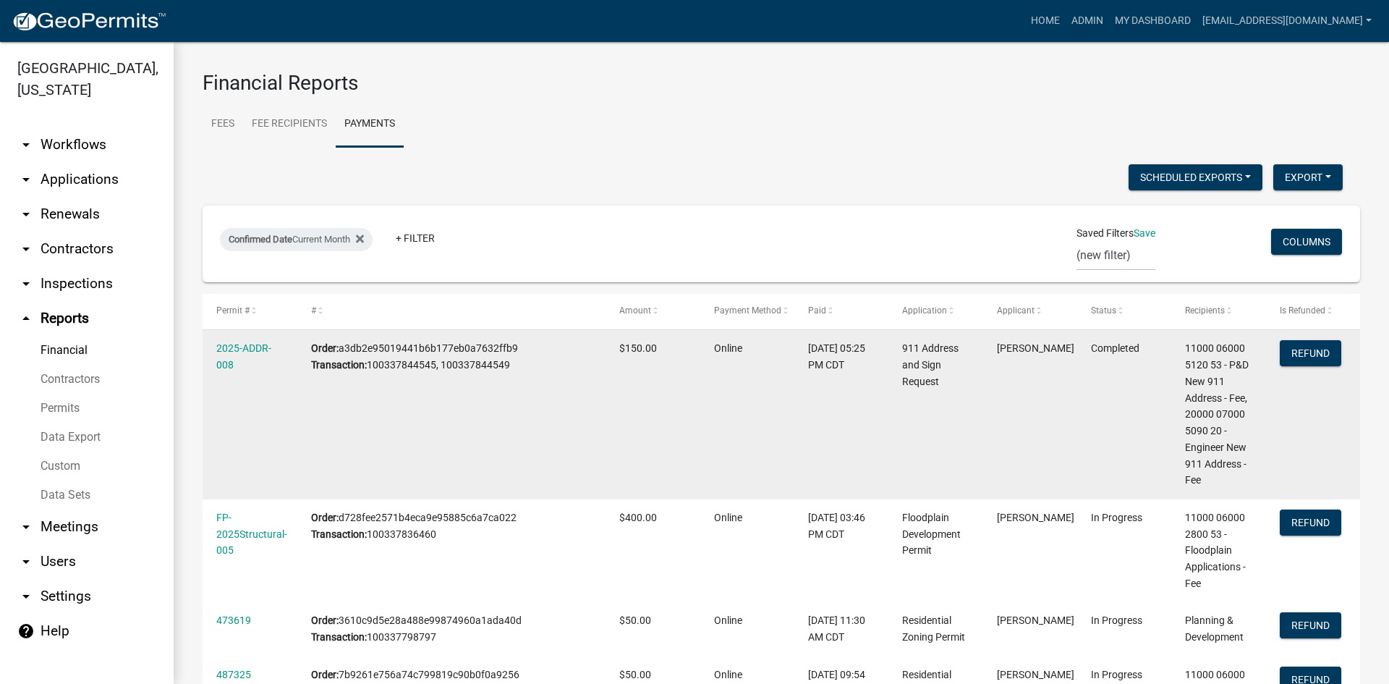
click at [253, 334] on datatable-body-cell "2025-ADDR-008" at bounding box center [250, 414] width 94 height 169
click at [242, 347] on link "2025-ADDR-008" at bounding box center [243, 356] width 55 height 28
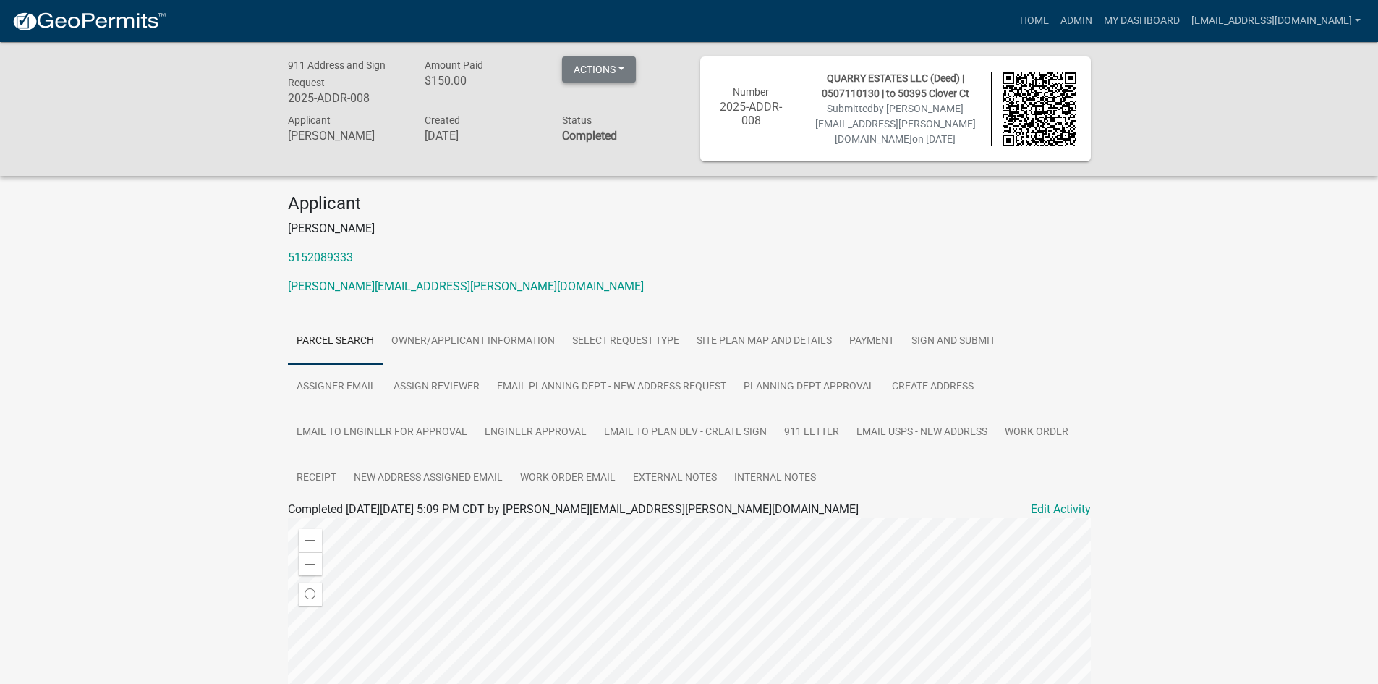
click at [622, 71] on button "Actions" at bounding box center [599, 69] width 74 height 26
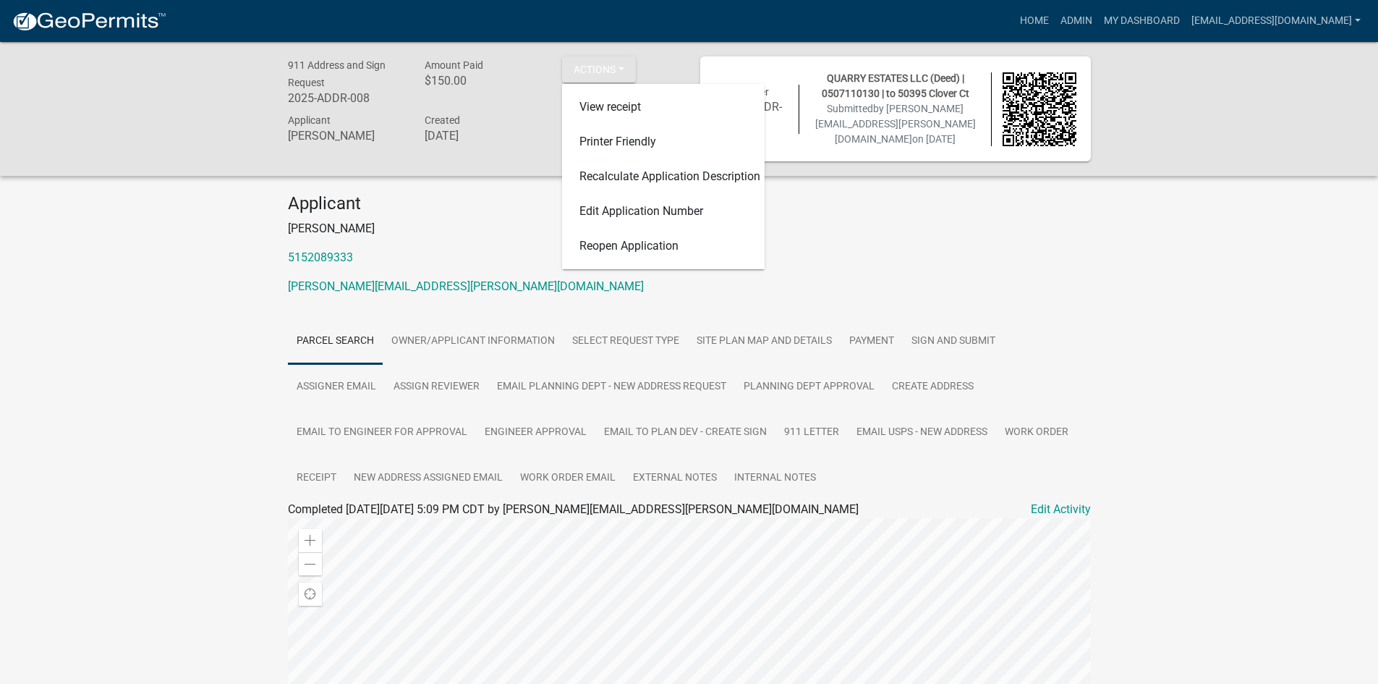
click at [530, 196] on h4 "Applicant" at bounding box center [689, 203] width 803 height 21
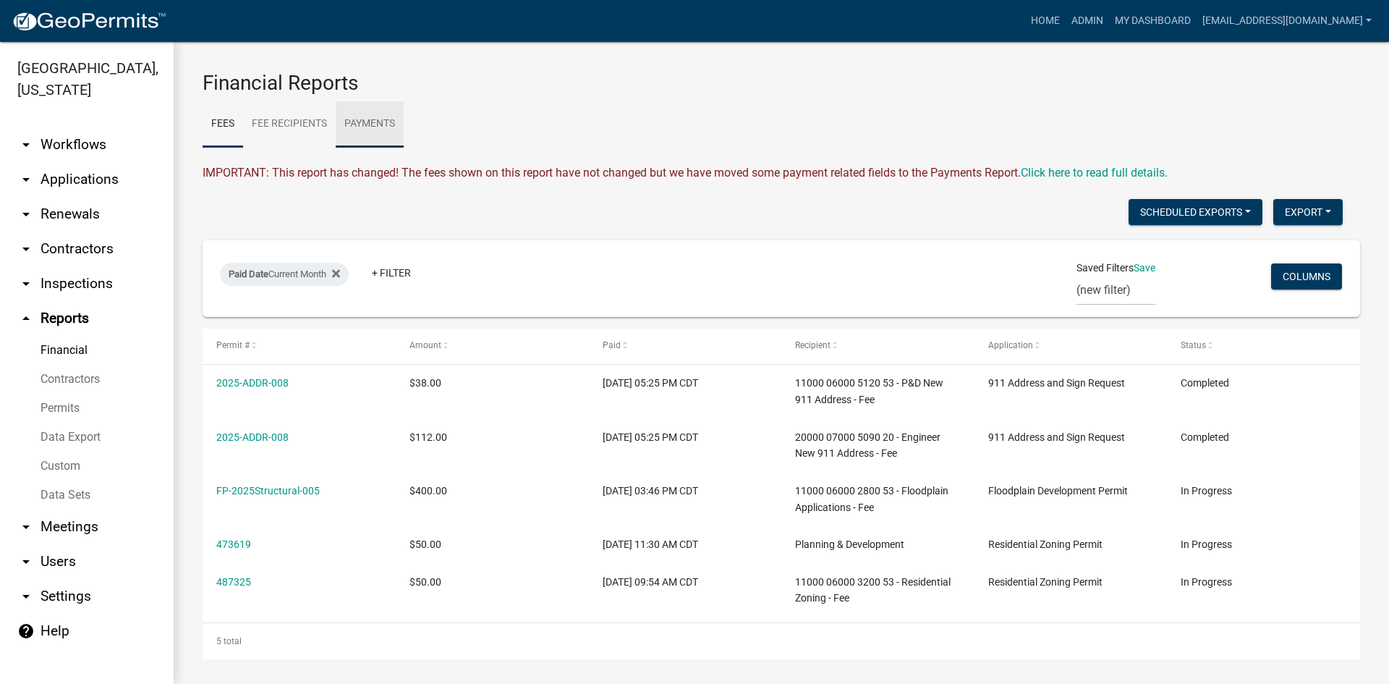
click at [372, 125] on link "Payments" at bounding box center [370, 124] width 68 height 46
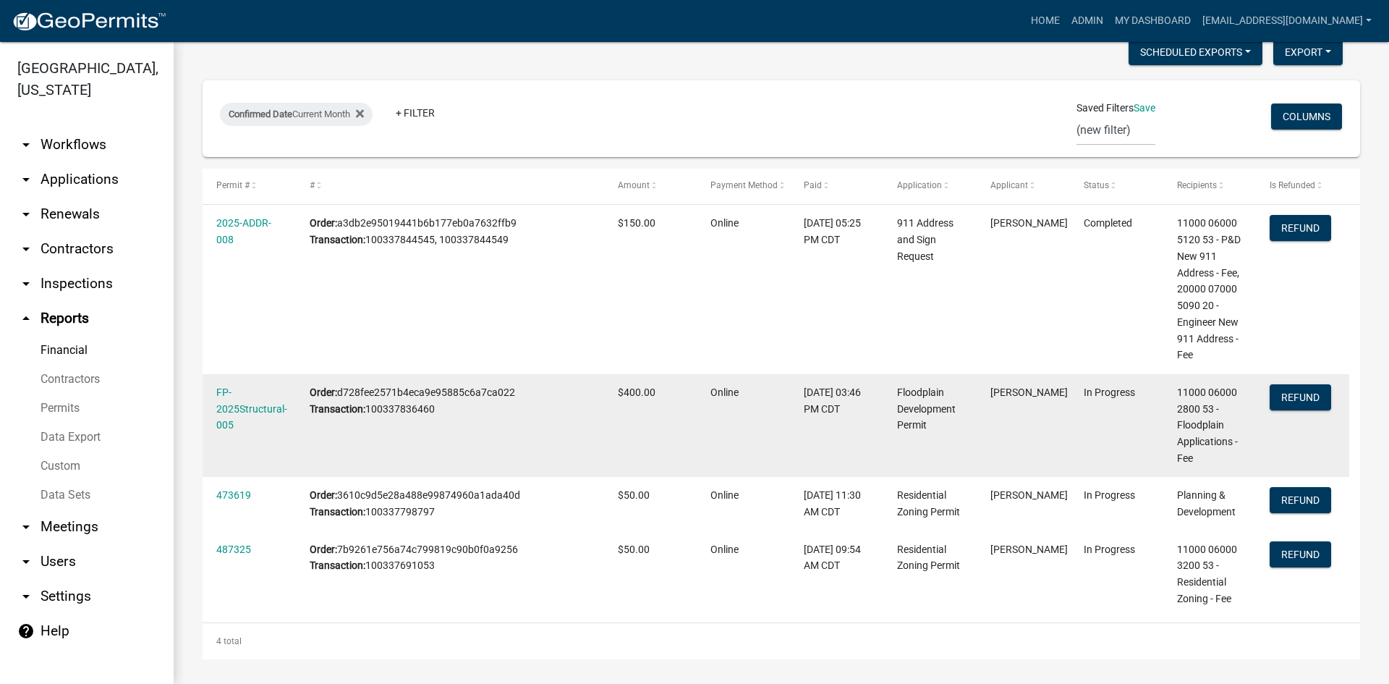
scroll to position [130, 0]
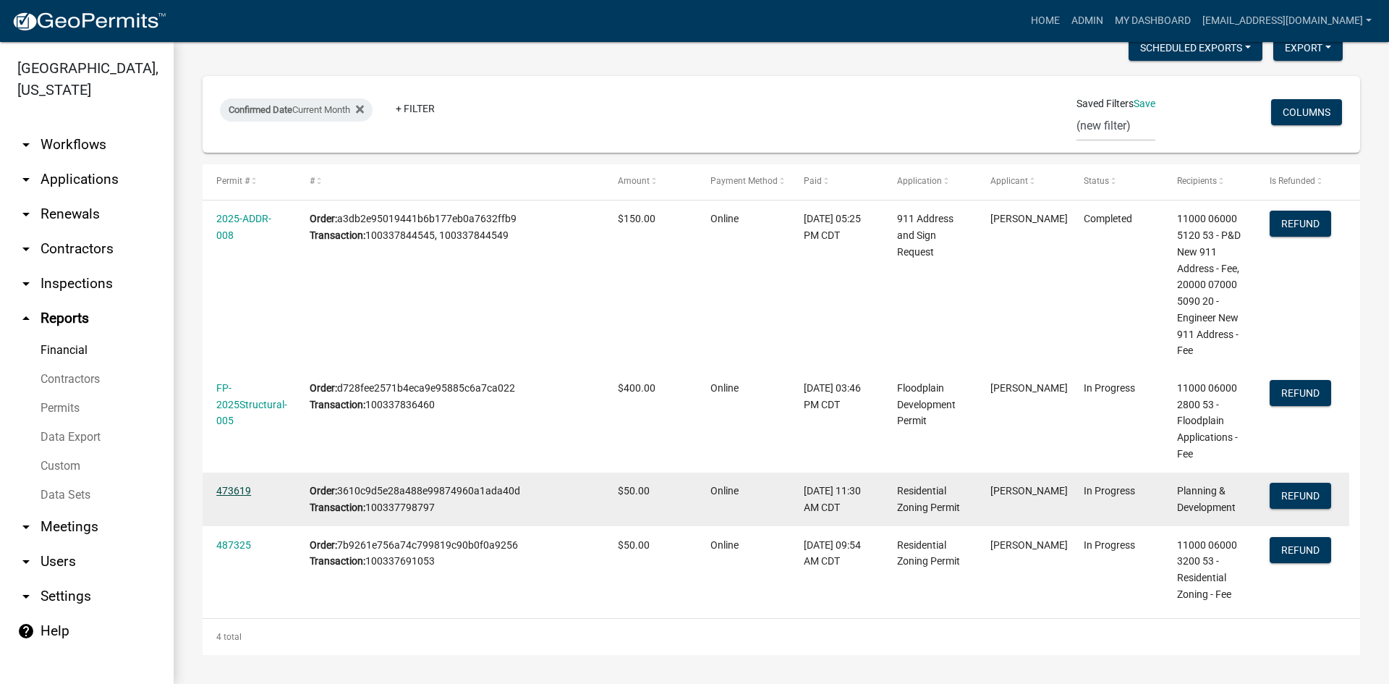
click at [232, 486] on link "473619" at bounding box center [233, 491] width 35 height 12
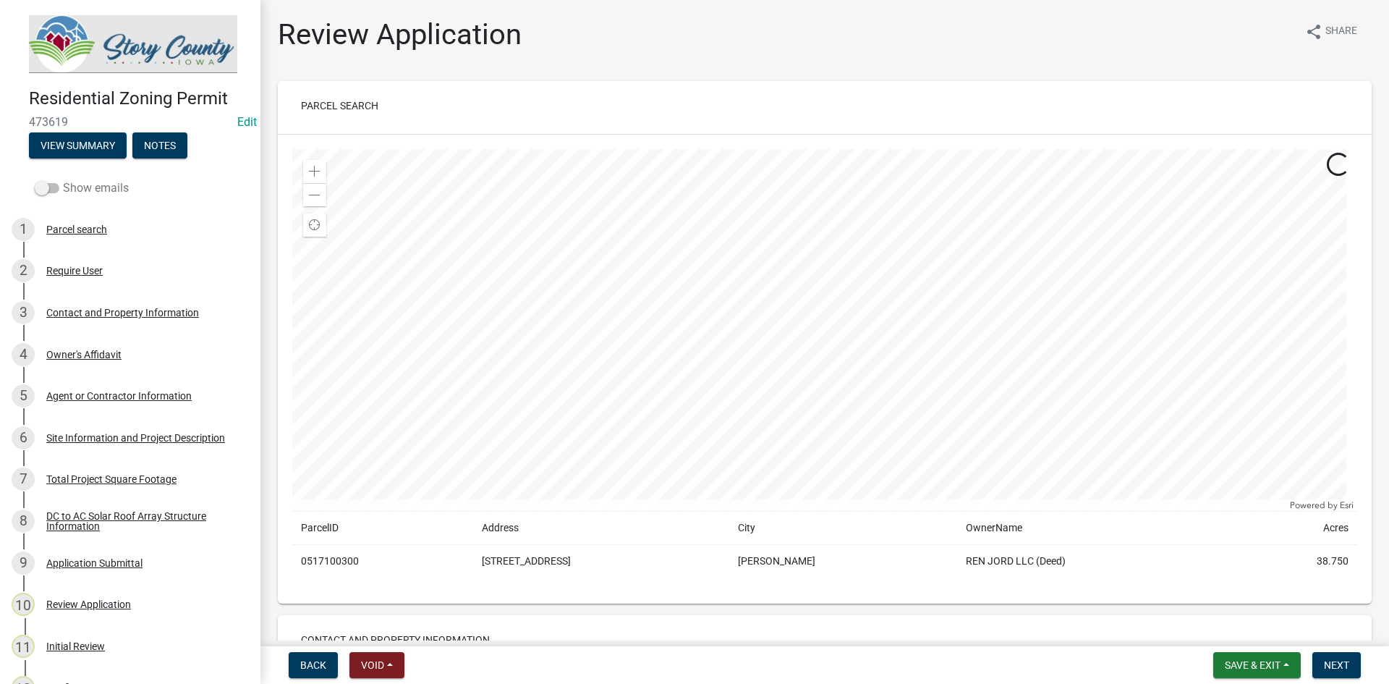
click at [48, 183] on span at bounding box center [47, 188] width 25 height 10
click at [63, 179] on input "Show emails" at bounding box center [63, 179] width 0 height 0
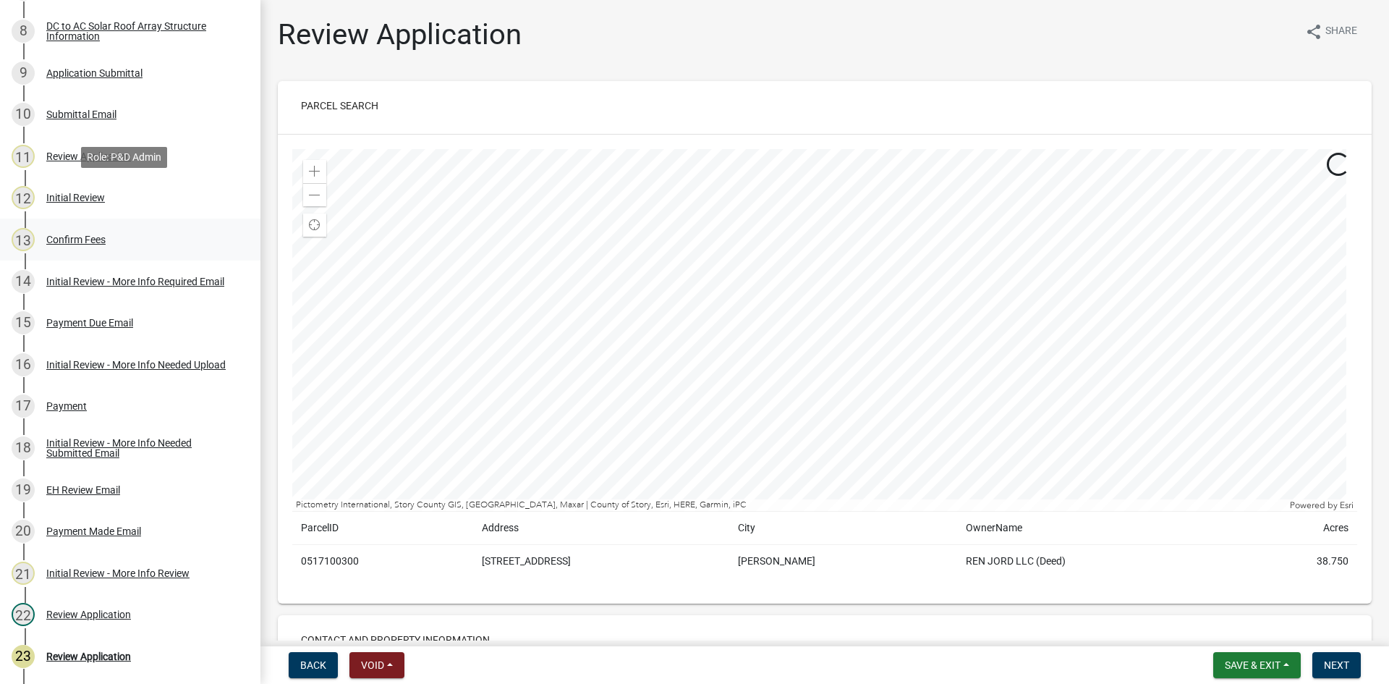
scroll to position [724, 0]
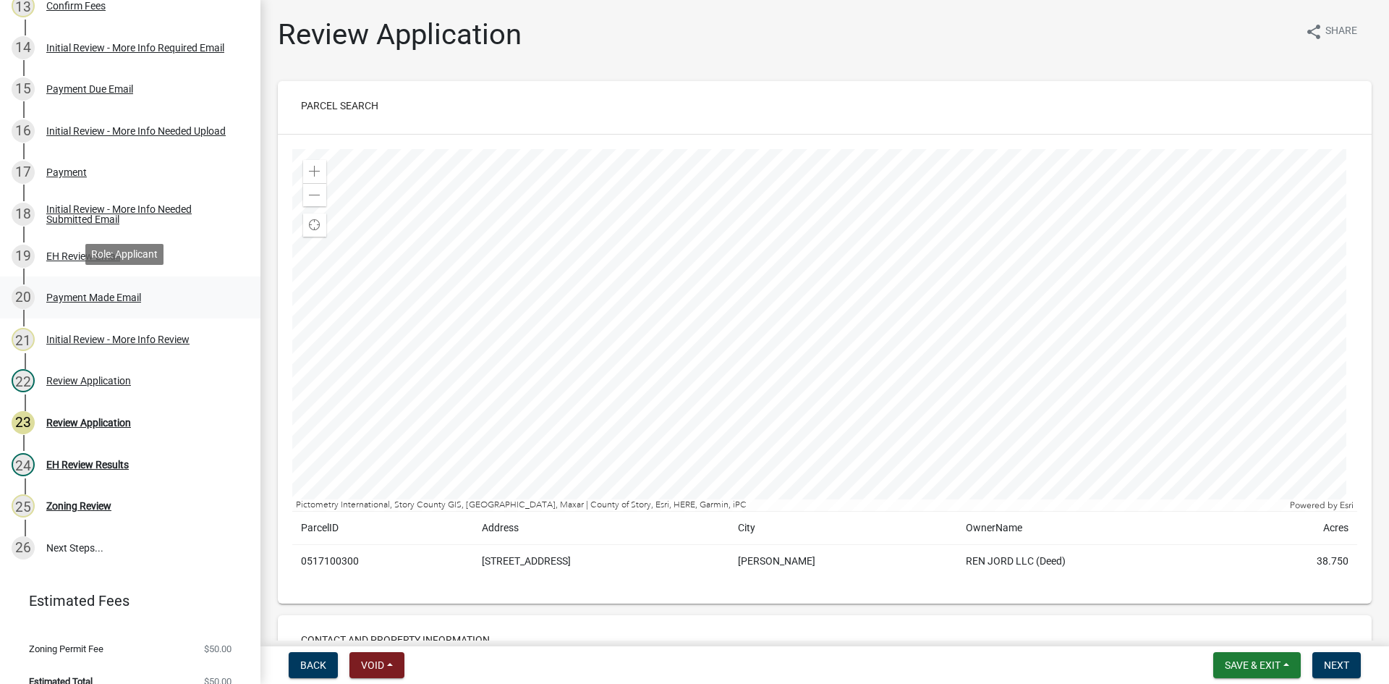
click at [76, 294] on div "Payment Made Email" at bounding box center [93, 297] width 95 height 10
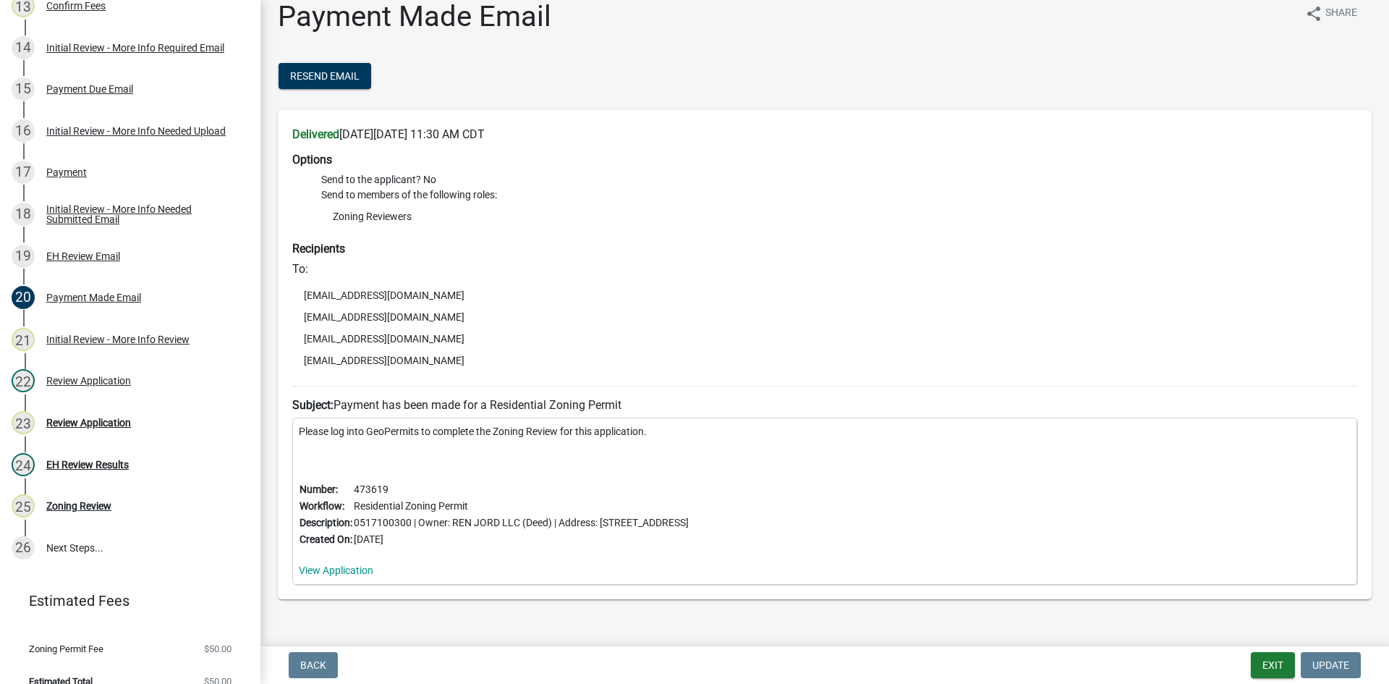
scroll to position [0, 0]
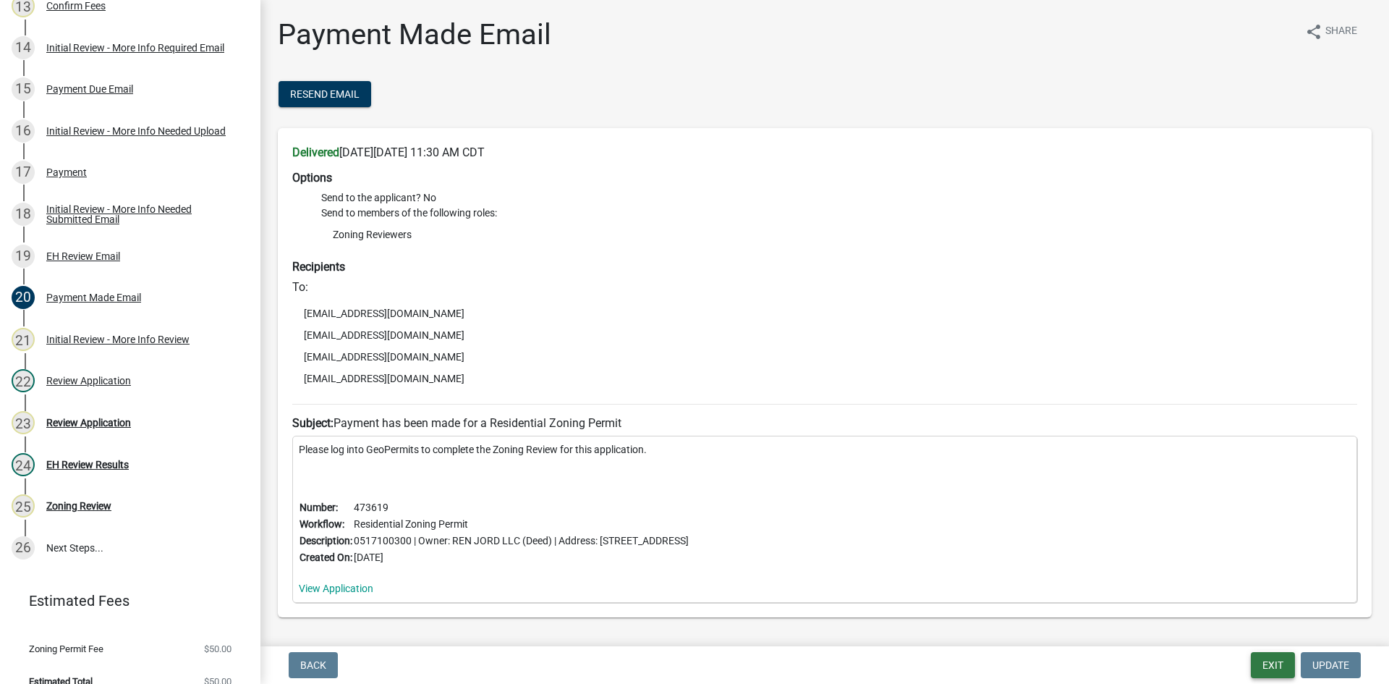
click at [1278, 664] on button "Exit" at bounding box center [1273, 665] width 44 height 26
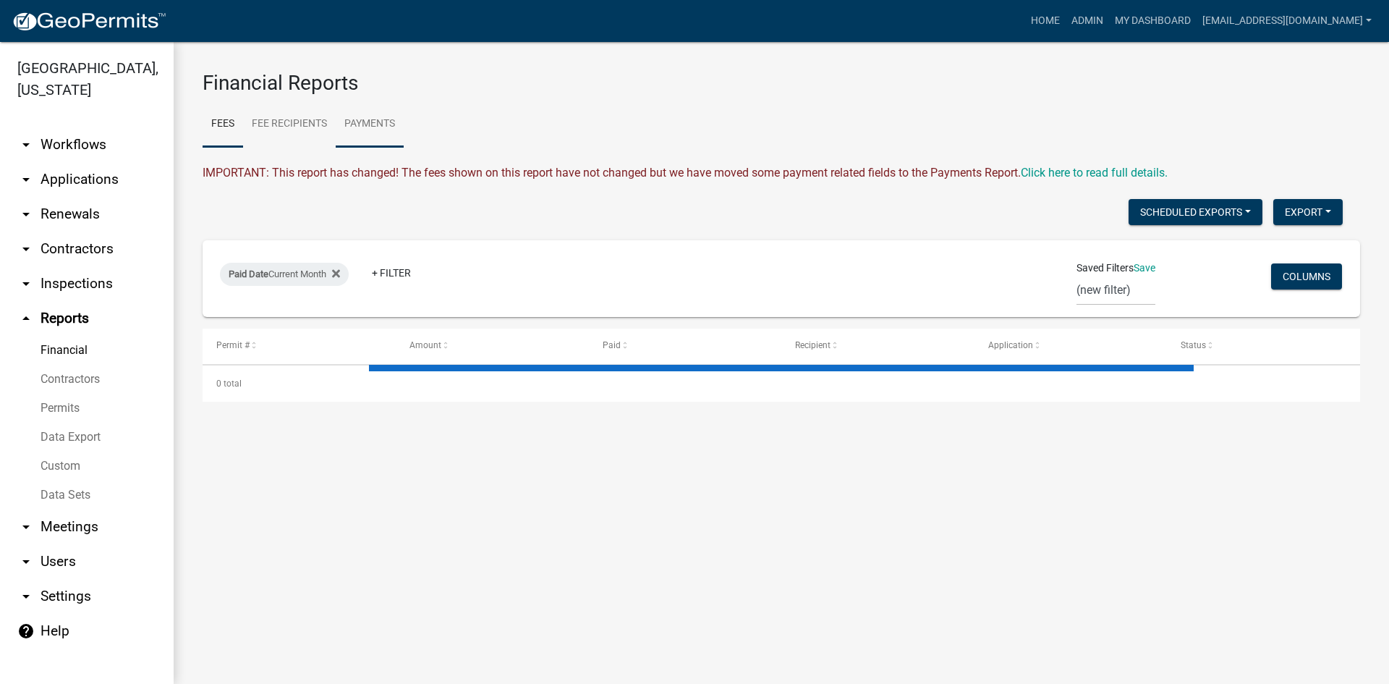
click at [369, 120] on link "Payments" at bounding box center [370, 124] width 68 height 46
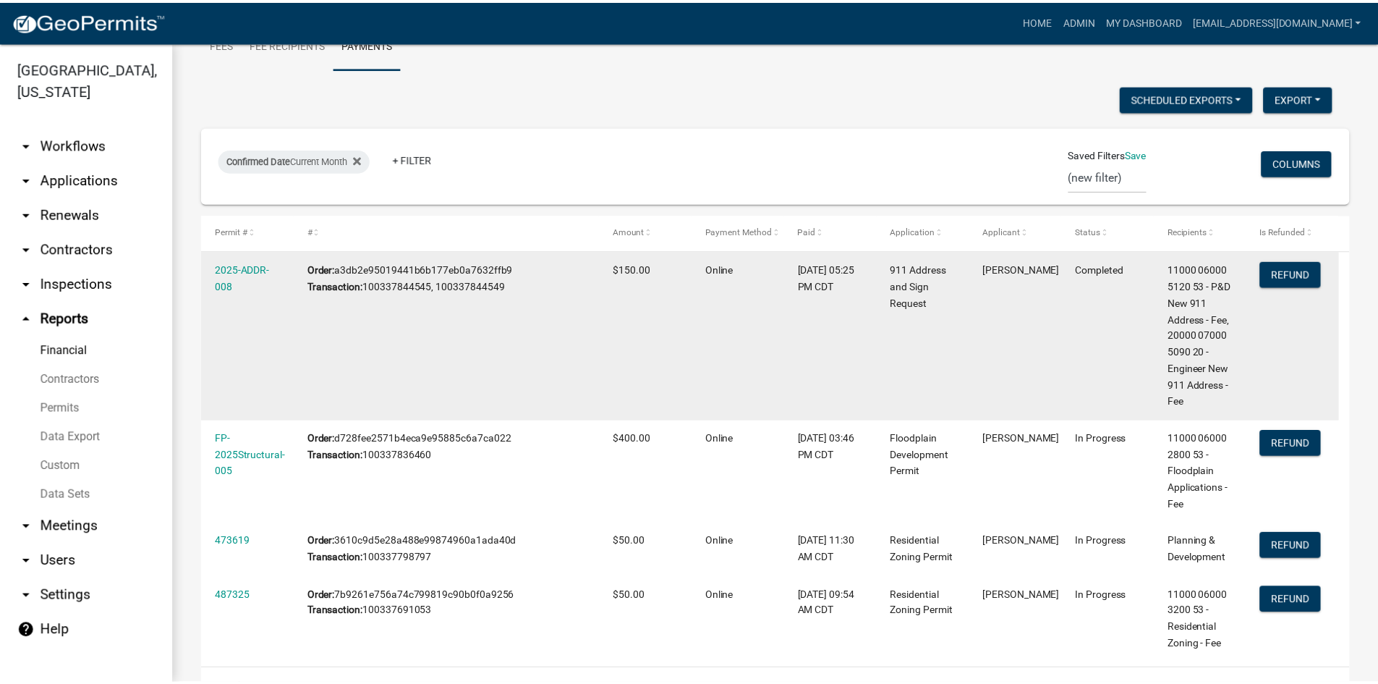
scroll to position [130, 0]
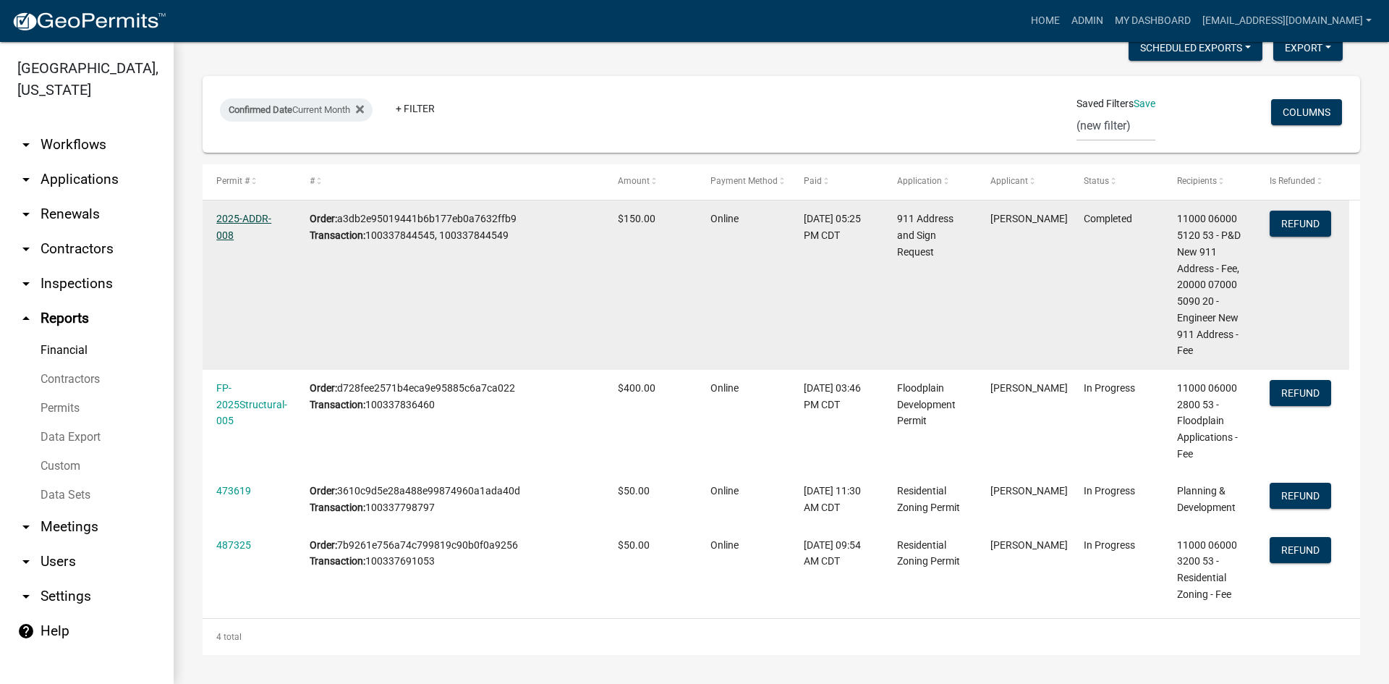
click at [232, 216] on link "2025-ADDR-008" at bounding box center [243, 227] width 55 height 28
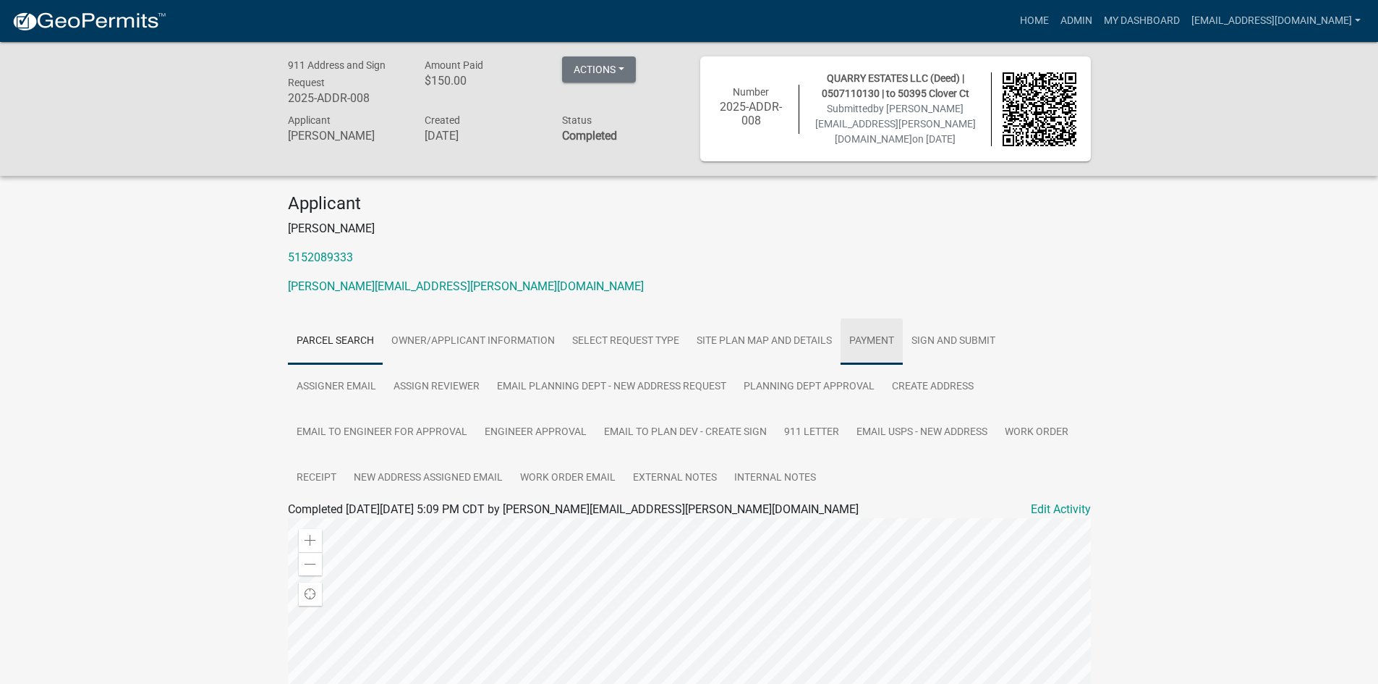
click at [871, 336] on link "Payment" at bounding box center [872, 341] width 62 height 46
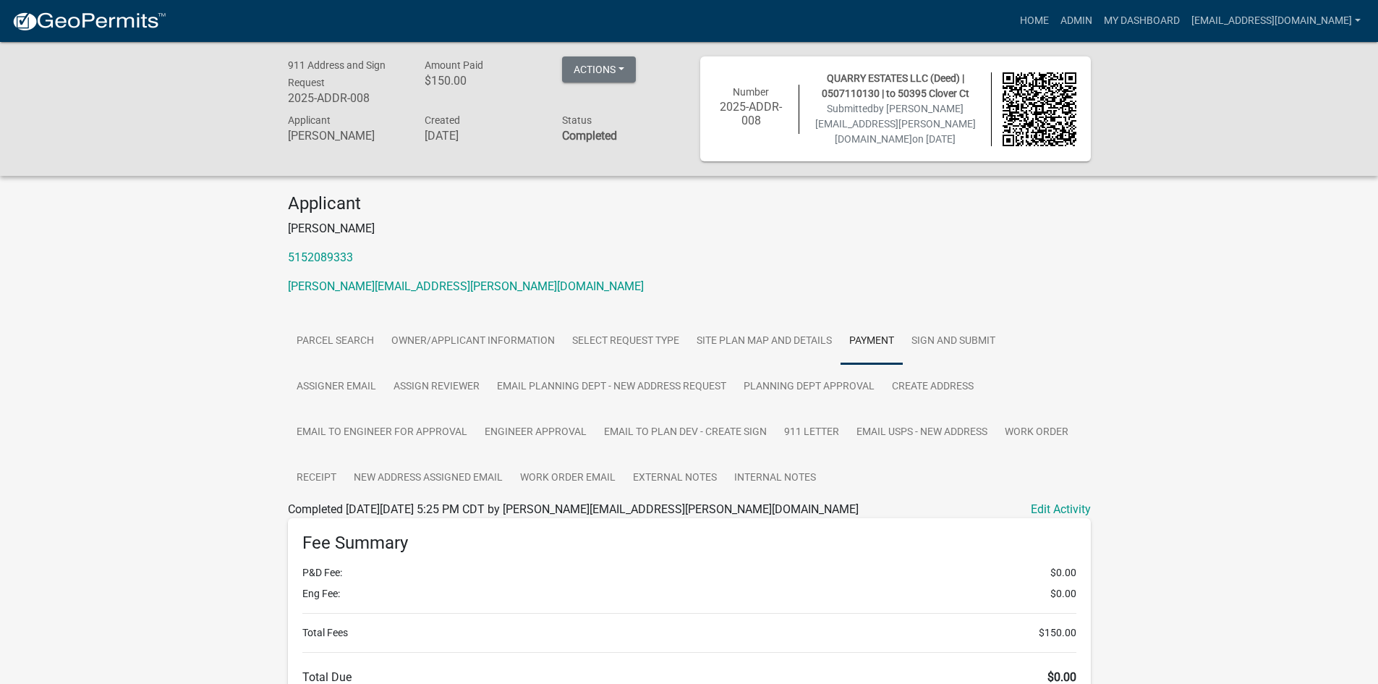
click at [1060, 130] on img at bounding box center [1040, 109] width 74 height 74
click at [1055, 18] on link "Admin" at bounding box center [1076, 20] width 43 height 27
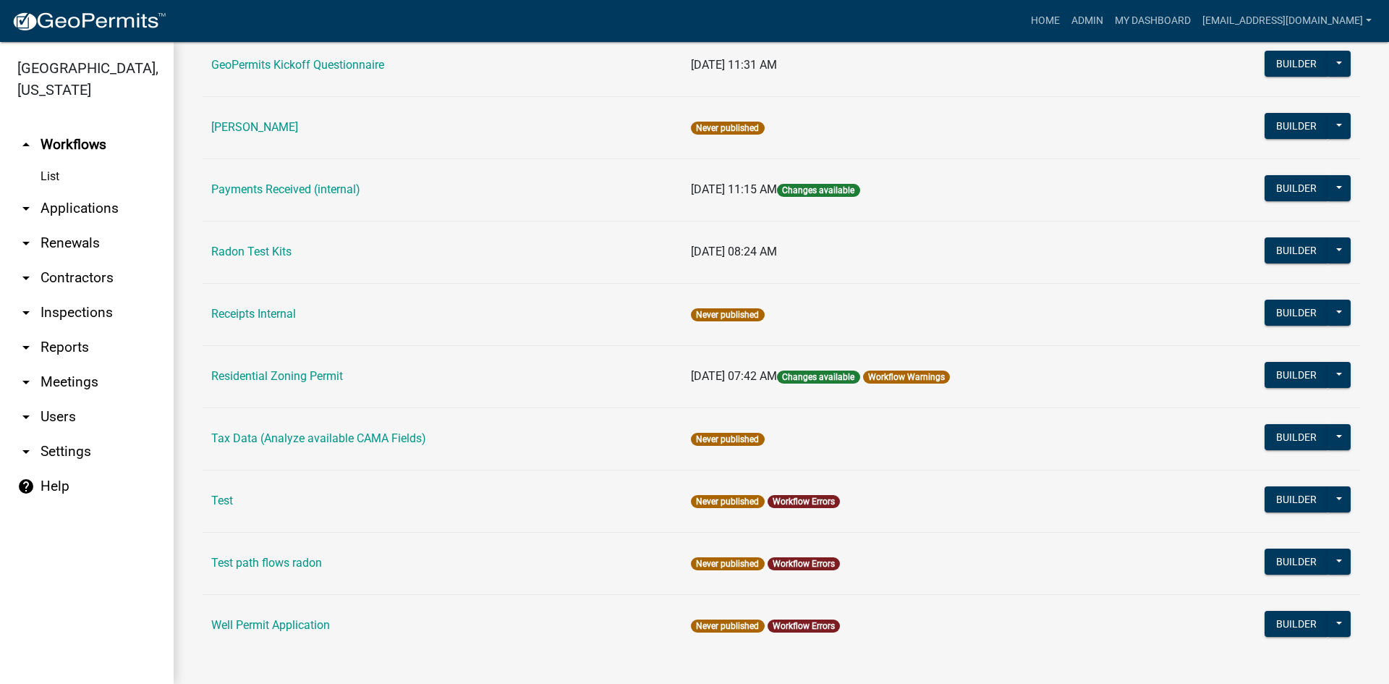
scroll to position [852, 0]
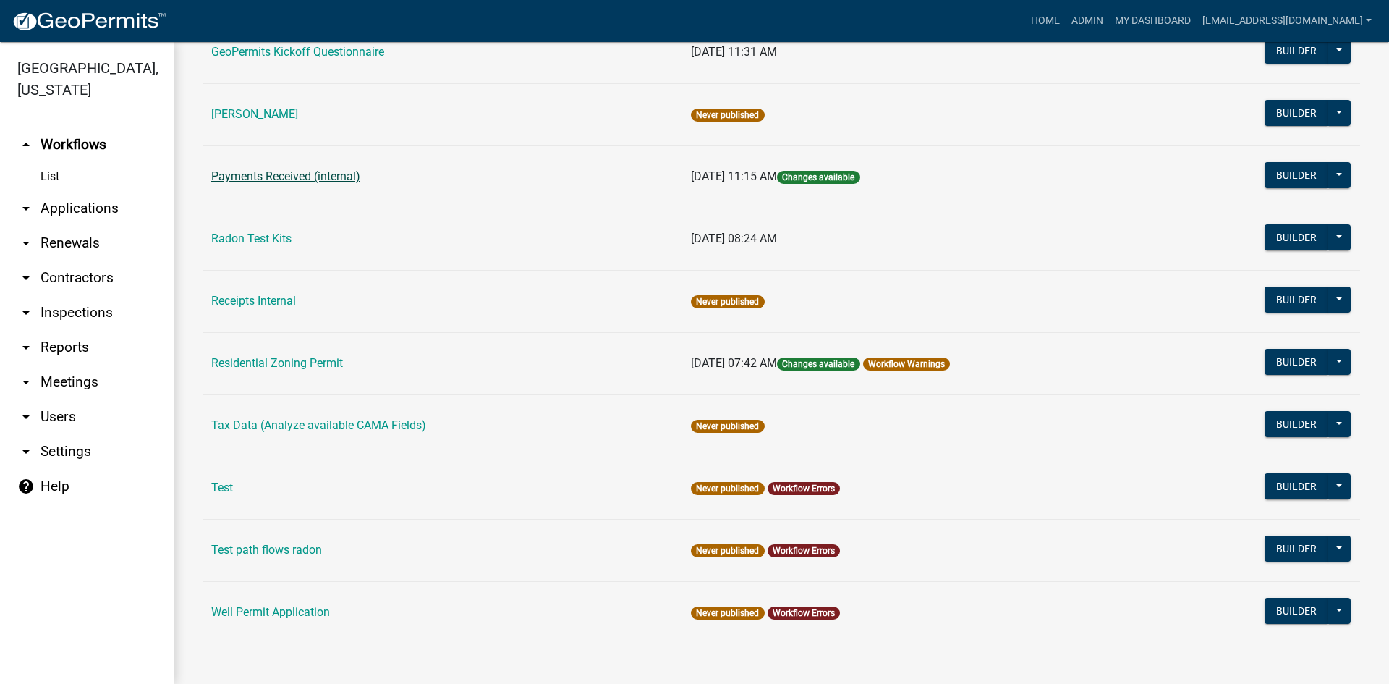
click at [285, 170] on link "Payments Received (internal)" at bounding box center [285, 176] width 149 height 14
